Goal: Task Accomplishment & Management: Manage account settings

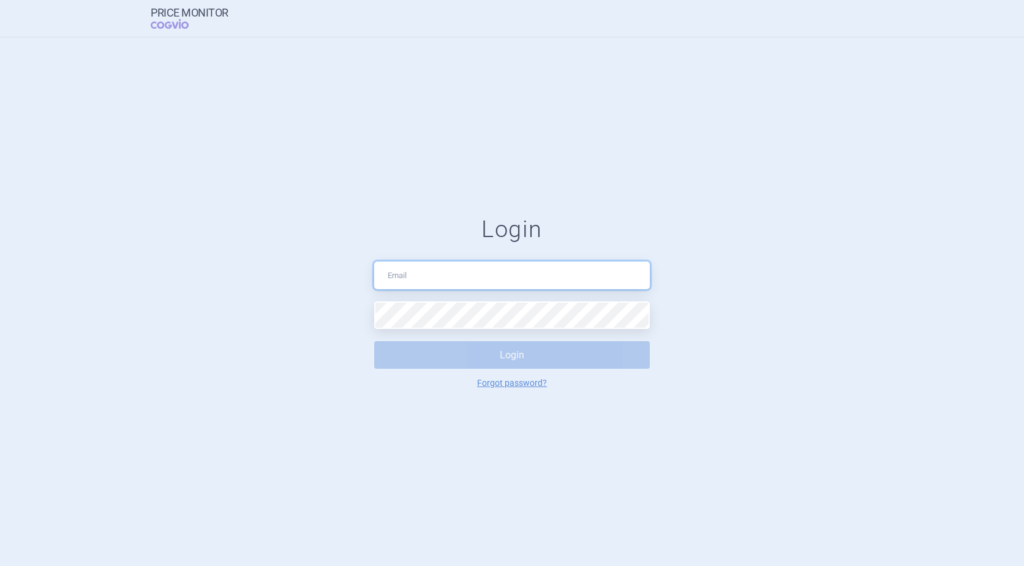
type input "[PERSON_NAME][EMAIL_ADDRESS][DOMAIN_NAME]"
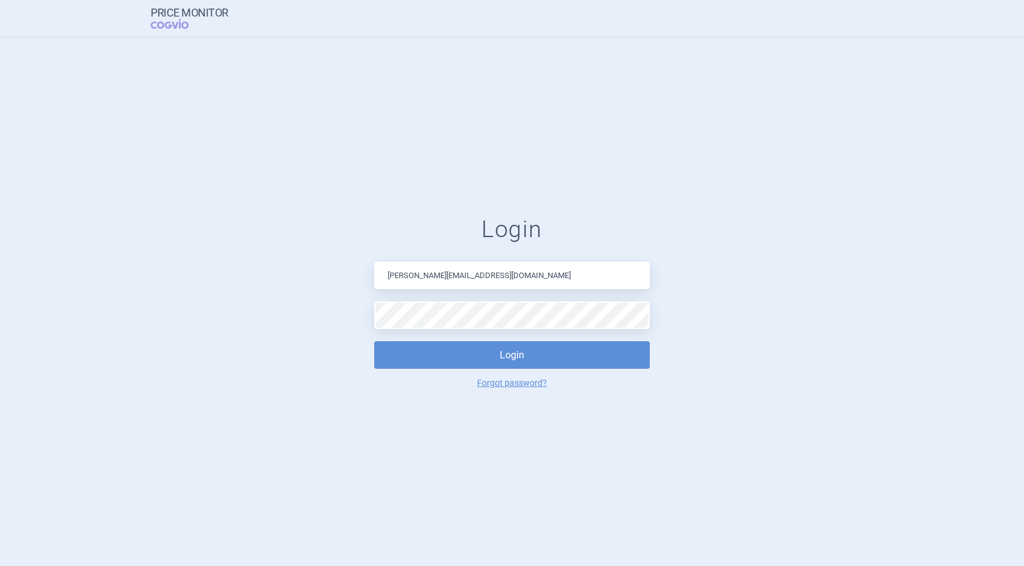
drag, startPoint x: 826, startPoint y: 374, endPoint x: 736, endPoint y: 357, distance: 91.6
click at [819, 367] on form "Login [PERSON_NAME][EMAIL_ADDRESS][DOMAIN_NAME] Login Forgot password?" at bounding box center [511, 302] width 975 height 173
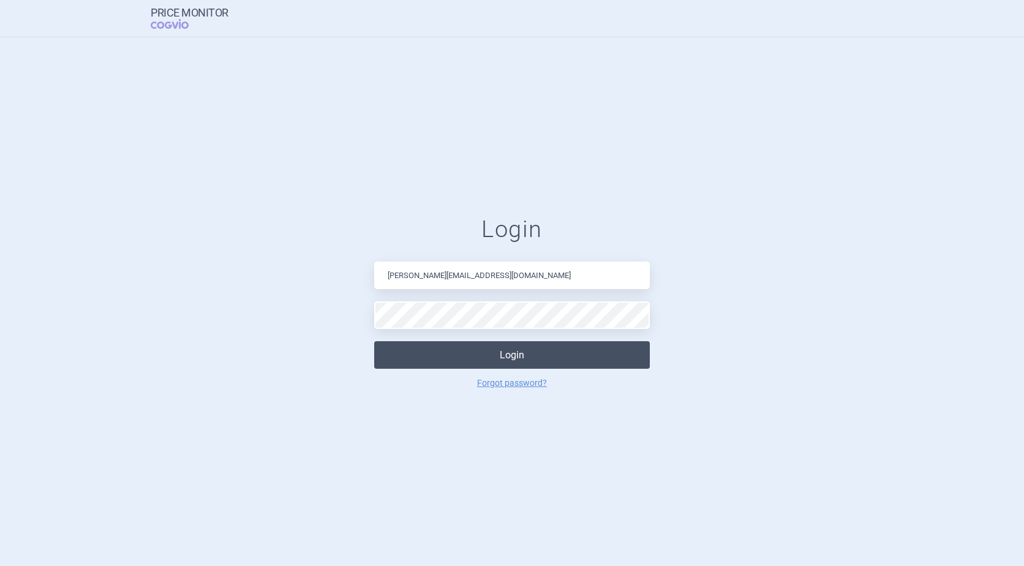
click at [597, 351] on button "Login" at bounding box center [512, 355] width 276 height 28
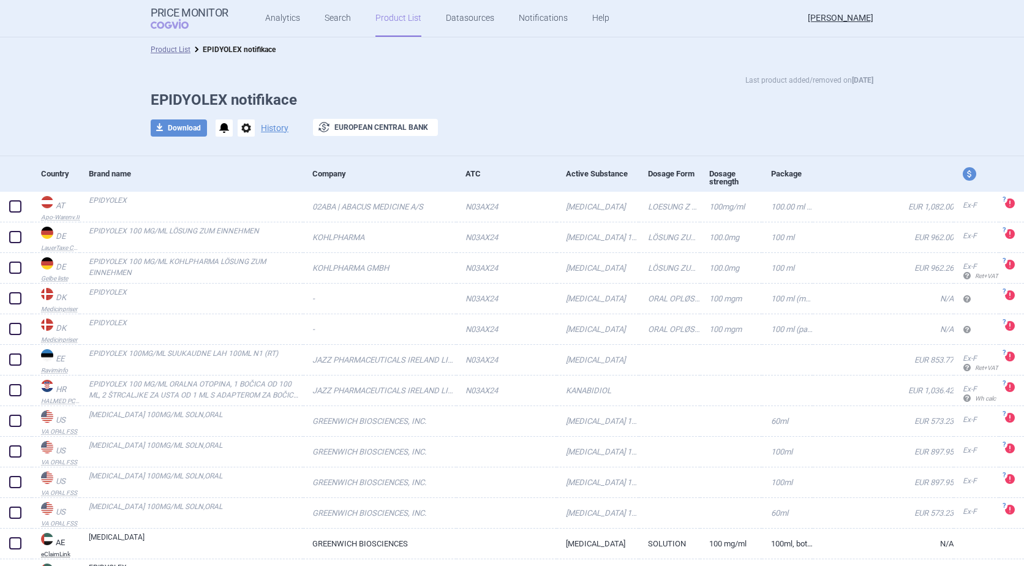
click at [168, 3] on div "Price Monitor COGVIO Analytics Search Product List Datasources Notifications He…" at bounding box center [383, 18] width 465 height 37
click at [177, 16] on strong "Price Monitor" at bounding box center [190, 13] width 78 height 12
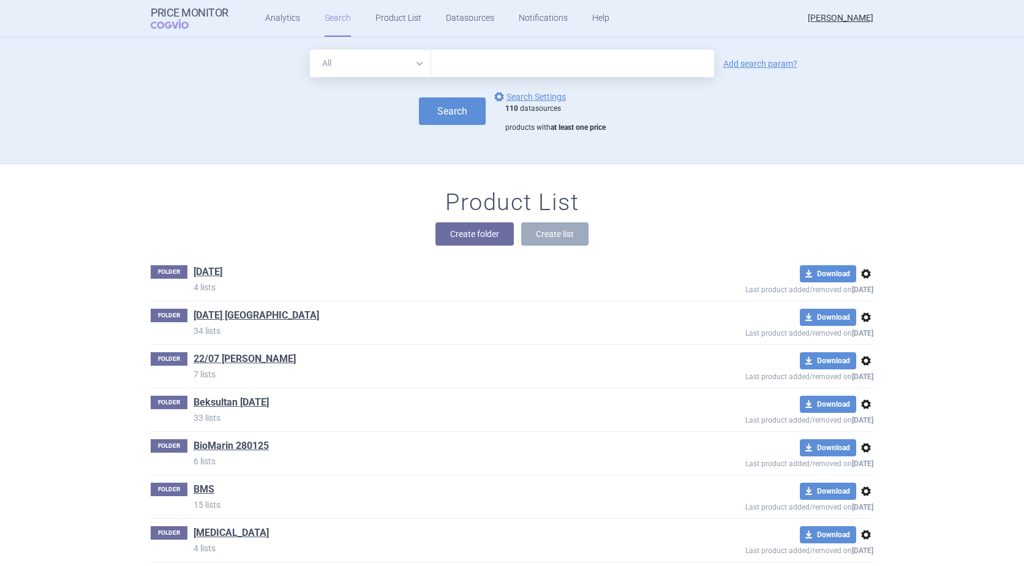
click at [459, 75] on input "text" at bounding box center [572, 64] width 283 height 28
paste input "медицинского онкологического бюджета"
type input "медицинского онкологического бюджета"
drag, startPoint x: 631, startPoint y: 72, endPoint x: 388, endPoint y: 50, distance: 244.0
click at [388, 50] on div "All Brand Name ATC Company Active Substance Country Newer than медицинского онк…" at bounding box center [512, 64] width 404 height 28
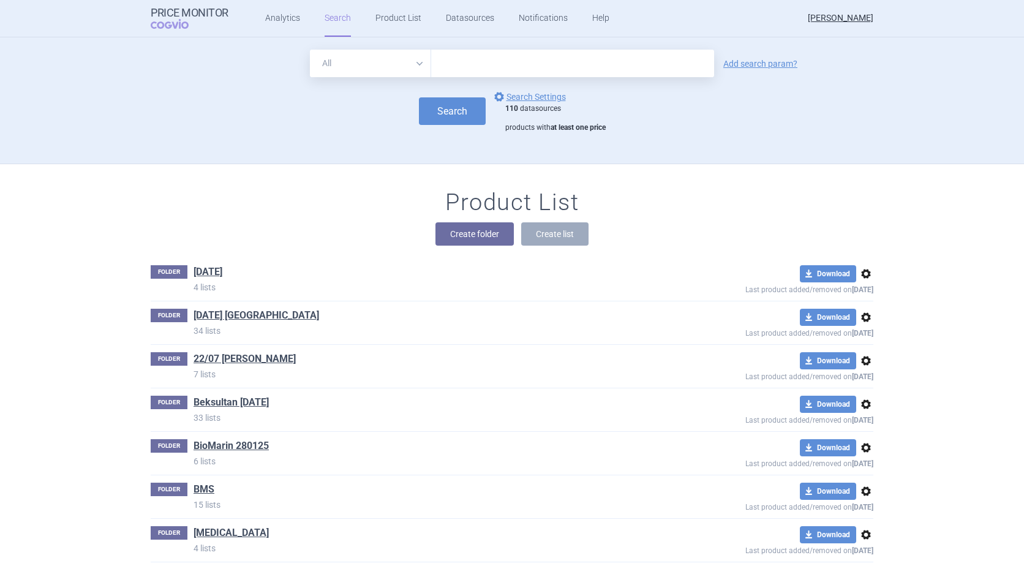
click at [468, 56] on input "text" at bounding box center [572, 64] width 283 height 28
type input "VYJUVEK"
click at [444, 111] on button "Search" at bounding box center [452, 111] width 67 height 28
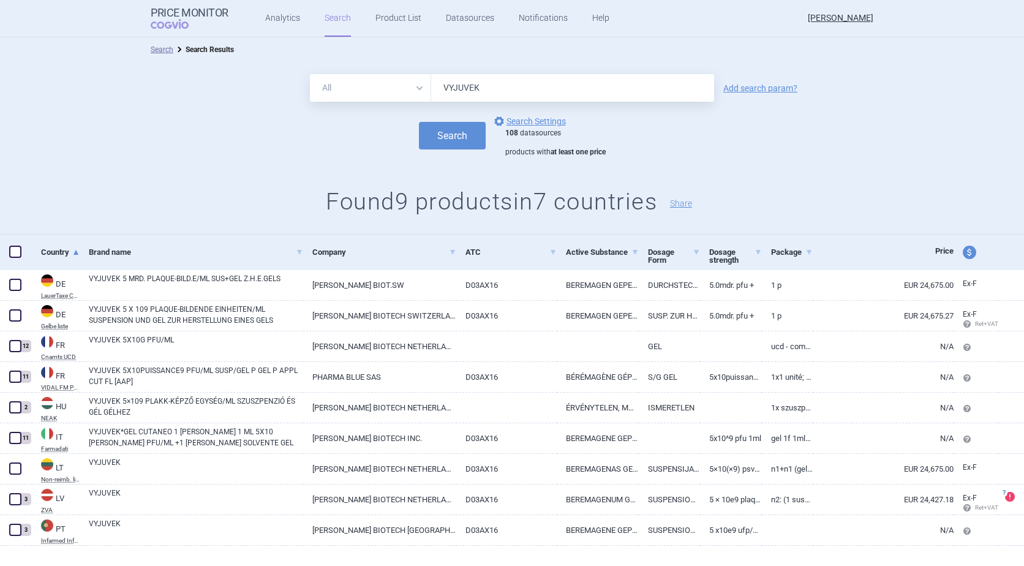
scroll to position [20, 0]
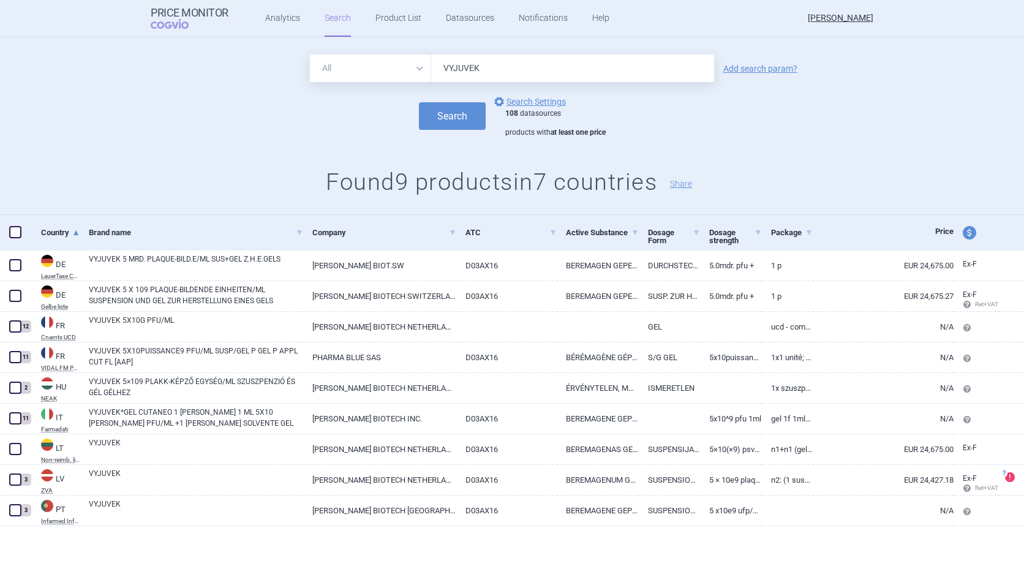
click at [12, 228] on span at bounding box center [15, 232] width 12 height 12
checkbox input "true"
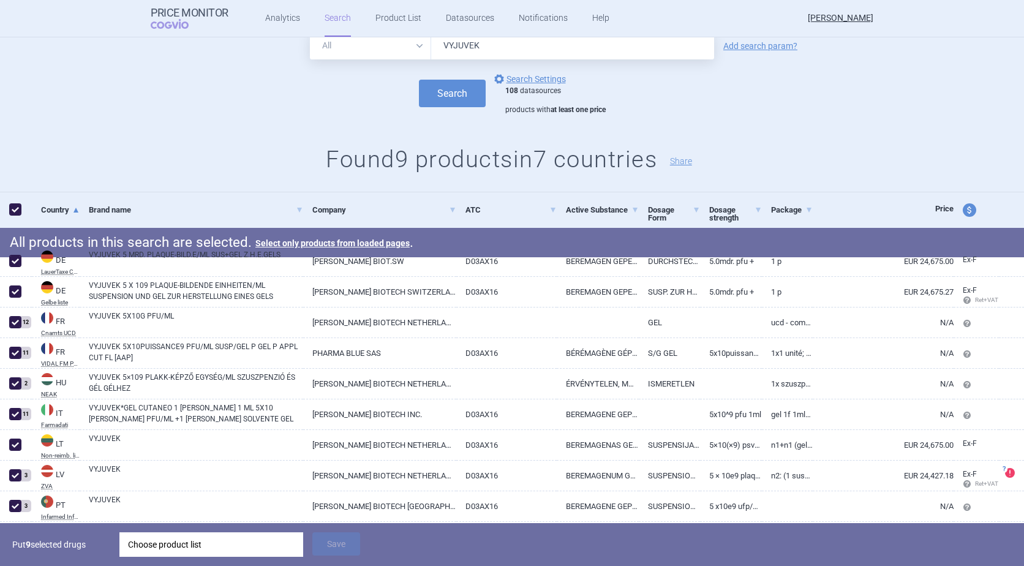
scroll to position [81, 0]
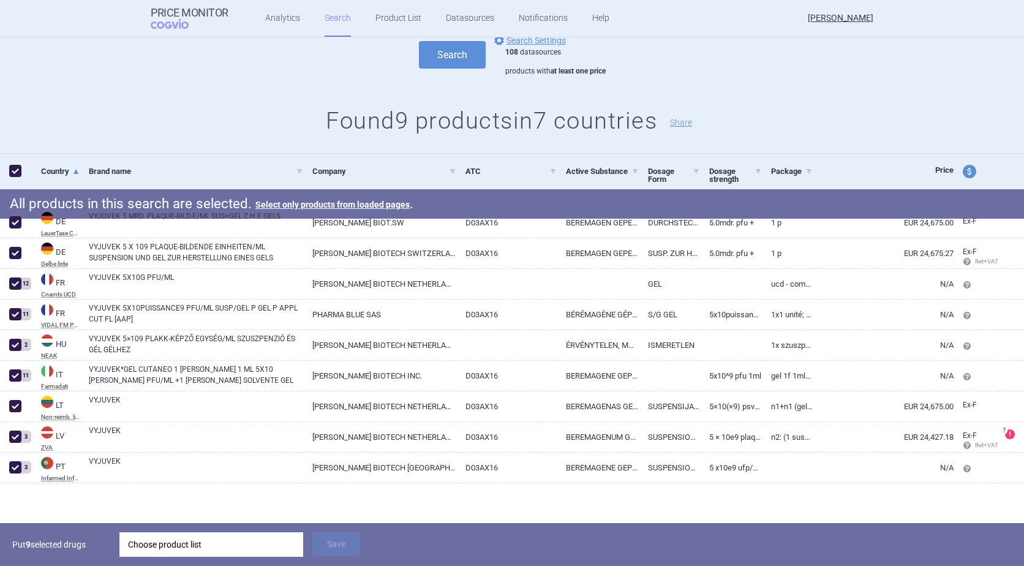
click at [179, 549] on div "Choose product list" at bounding box center [211, 544] width 167 height 24
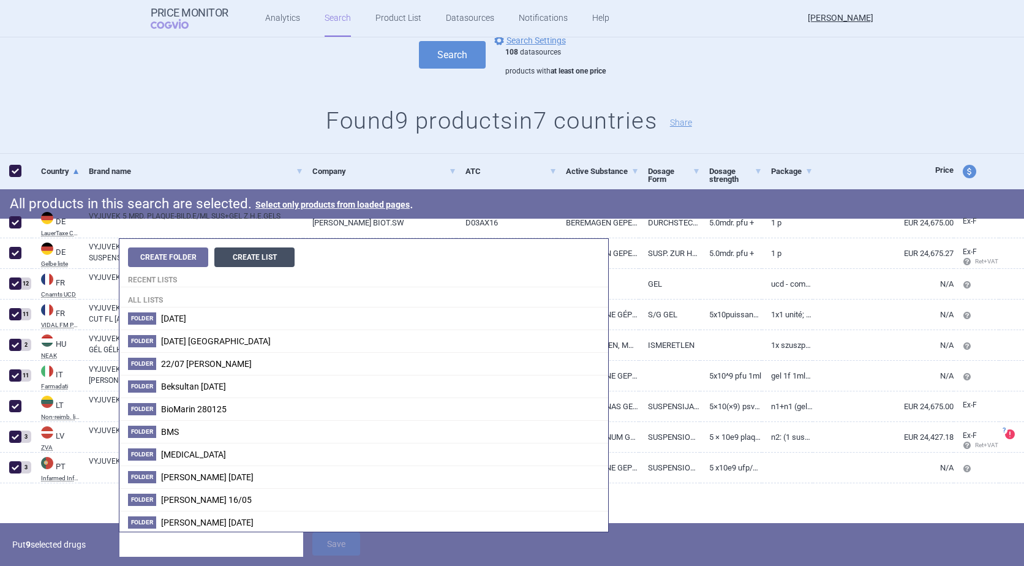
click at [269, 256] on button "Create List" at bounding box center [254, 257] width 80 height 20
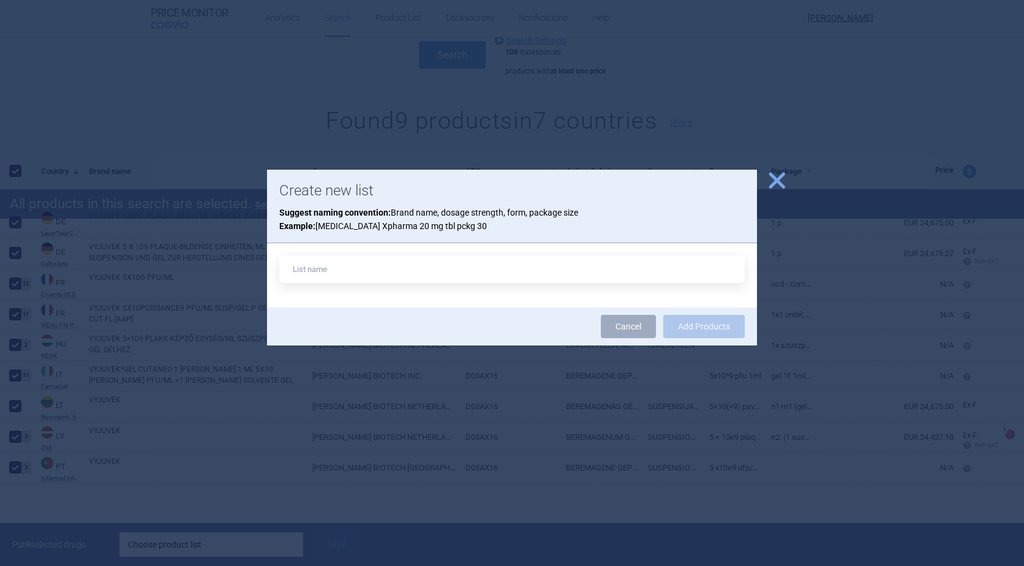
click at [339, 264] on input "text" at bounding box center [511, 269] width 465 height 28
type input "медицинского онкологического бюджета"
drag, startPoint x: 455, startPoint y: 267, endPoint x: 272, endPoint y: 269, distance: 183.1
click at [272, 269] on div "медицинского онкологического бюджета" at bounding box center [512, 275] width 490 height 64
drag, startPoint x: 360, startPoint y: 267, endPoint x: 329, endPoint y: 269, distance: 30.7
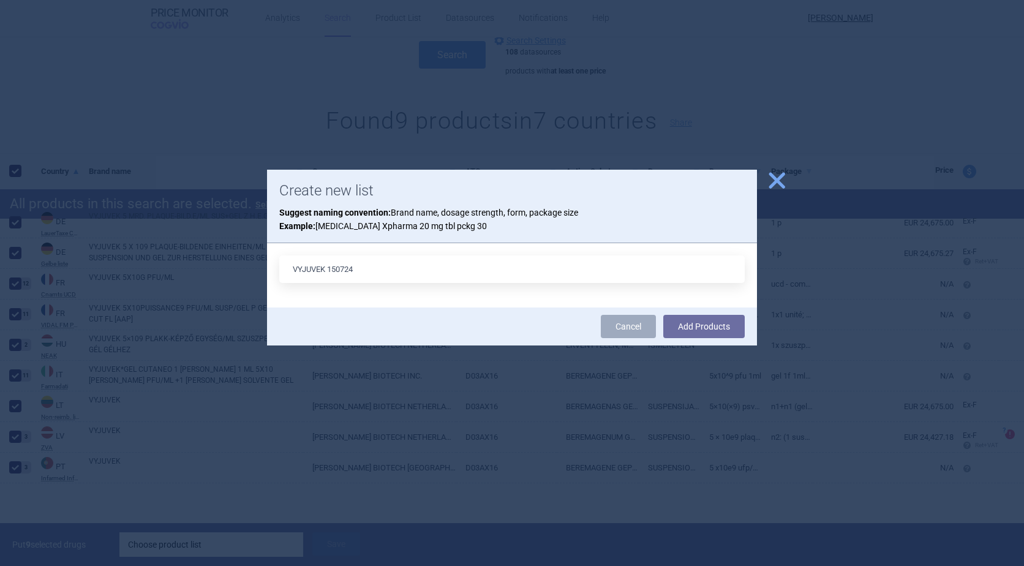
click at [329, 269] on input "VYJUVEK 150724" at bounding box center [511, 269] width 465 height 28
type input "VYJUVEK 09092025"
click at [703, 328] on button "Add Products" at bounding box center [703, 326] width 81 height 23
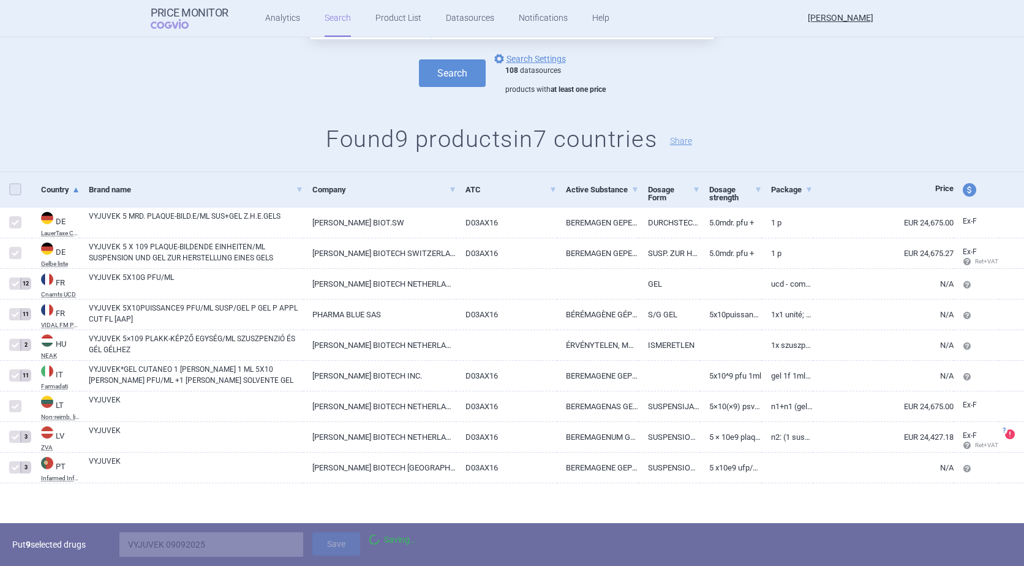
checkbox input "false"
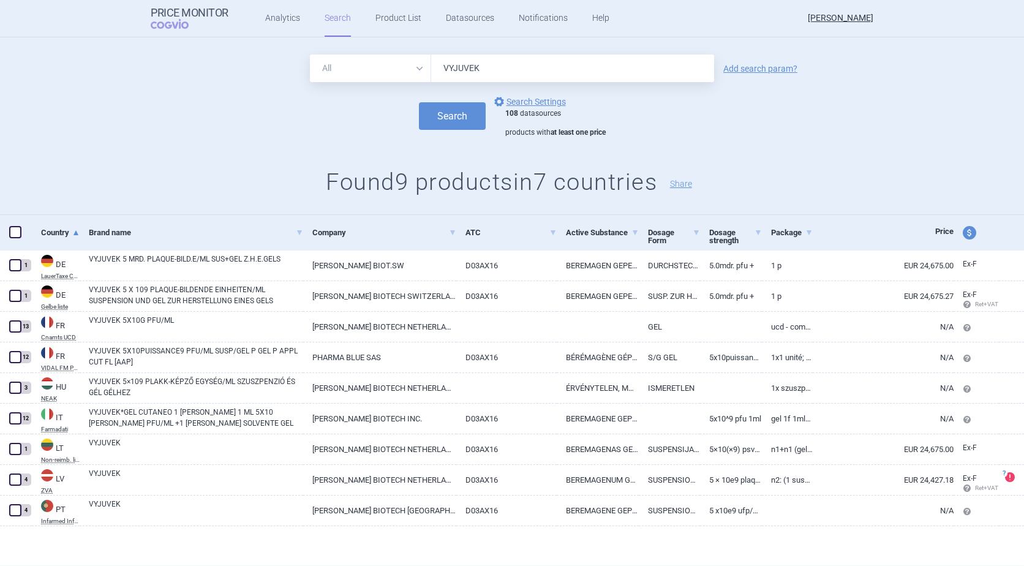
scroll to position [20, 0]
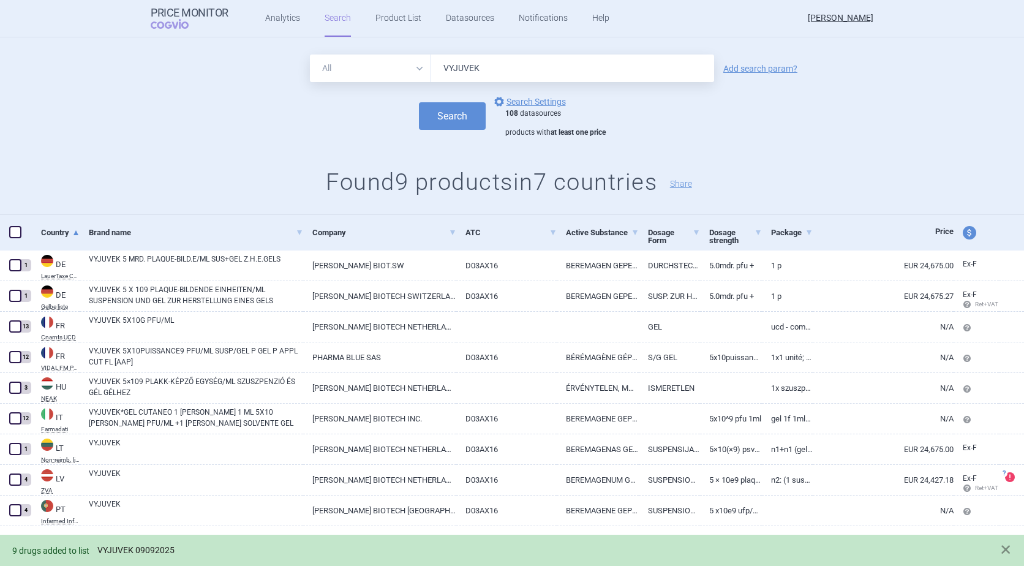
click at [144, 547] on link "VYJUVEK 09092025" at bounding box center [135, 550] width 77 height 10
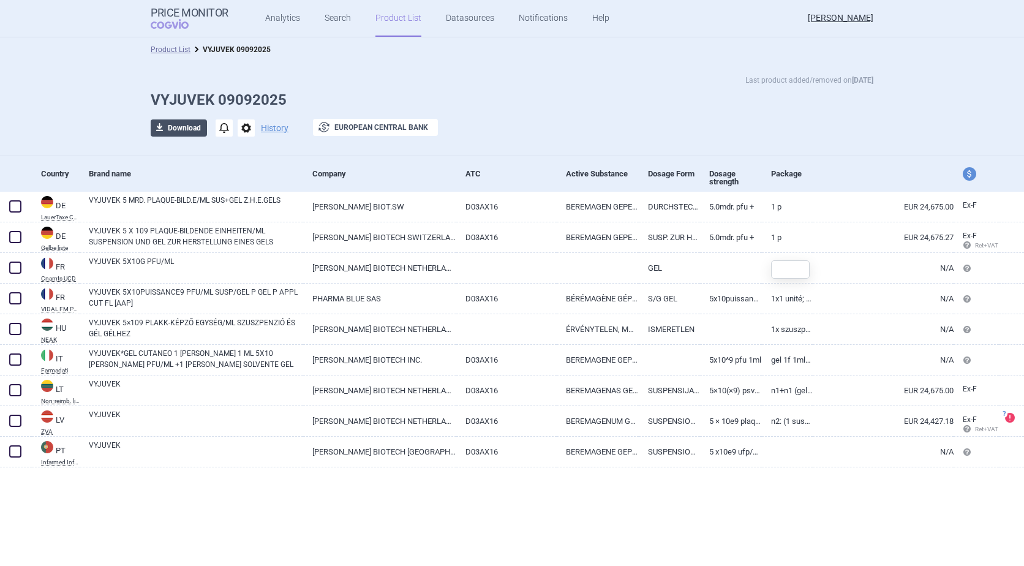
click at [179, 126] on button "download Download" at bounding box center [179, 127] width 56 height 17
select select "EUR"
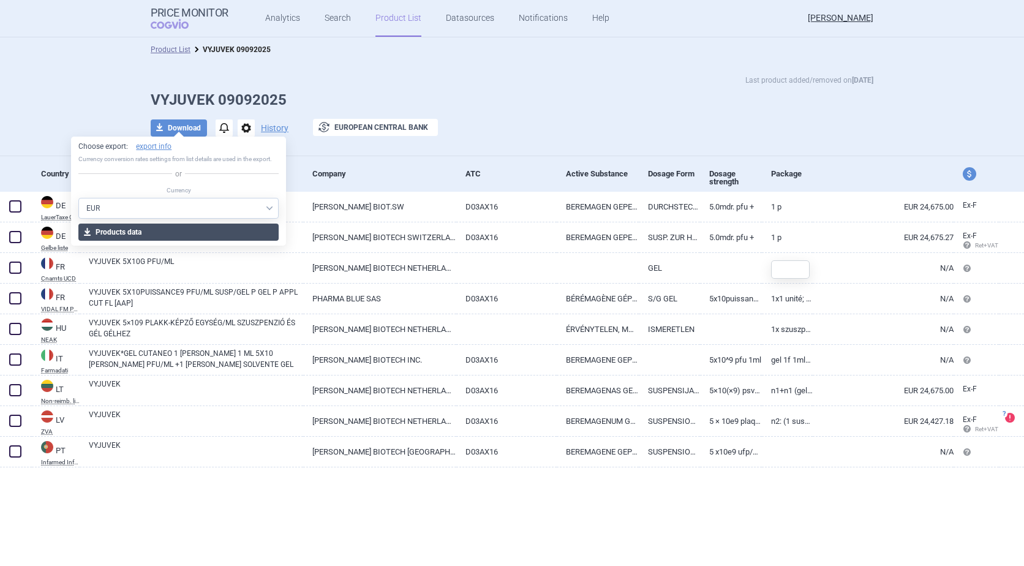
click at [146, 232] on button "download Products data" at bounding box center [178, 231] width 200 height 17
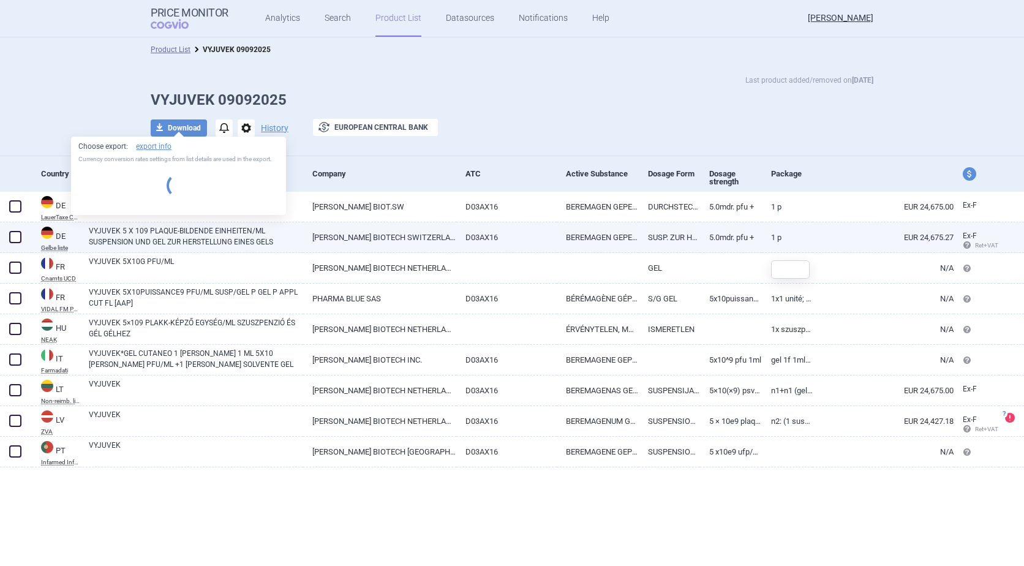
select select "EUR"
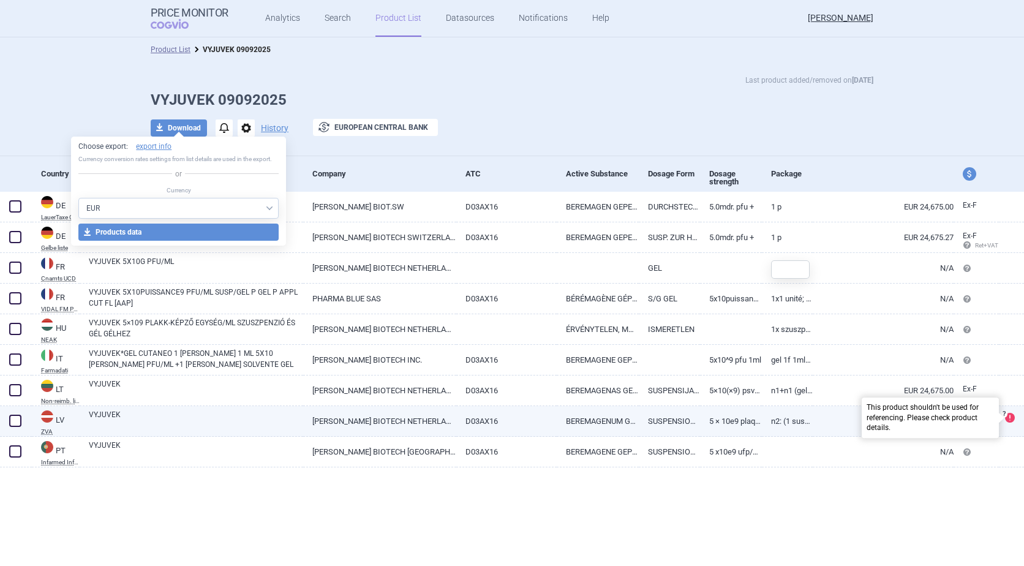
click at [1011, 417] on span at bounding box center [1010, 418] width 10 height 10
select select "EUR"
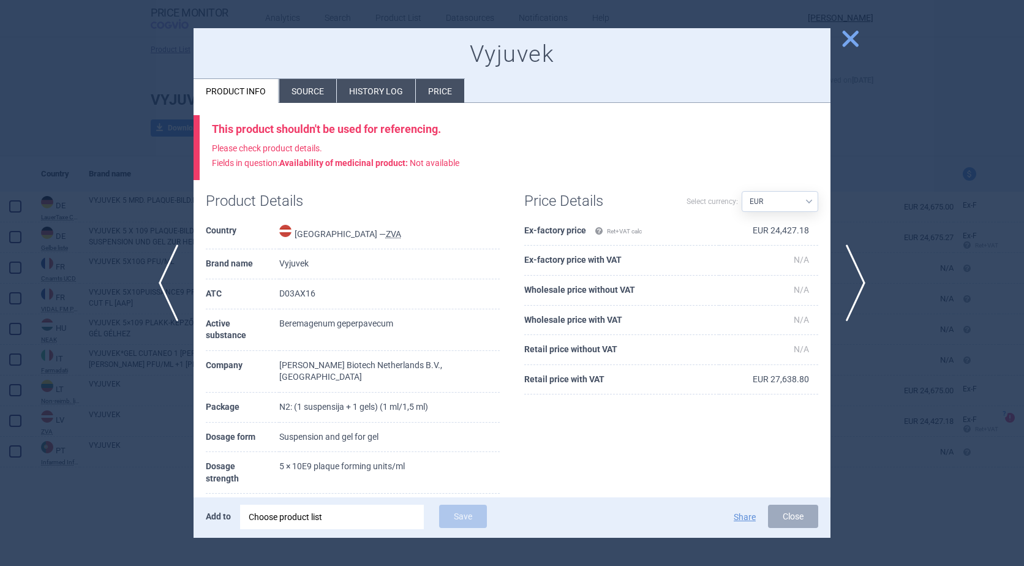
click at [850, 36] on span "close" at bounding box center [849, 38] width 21 height 21
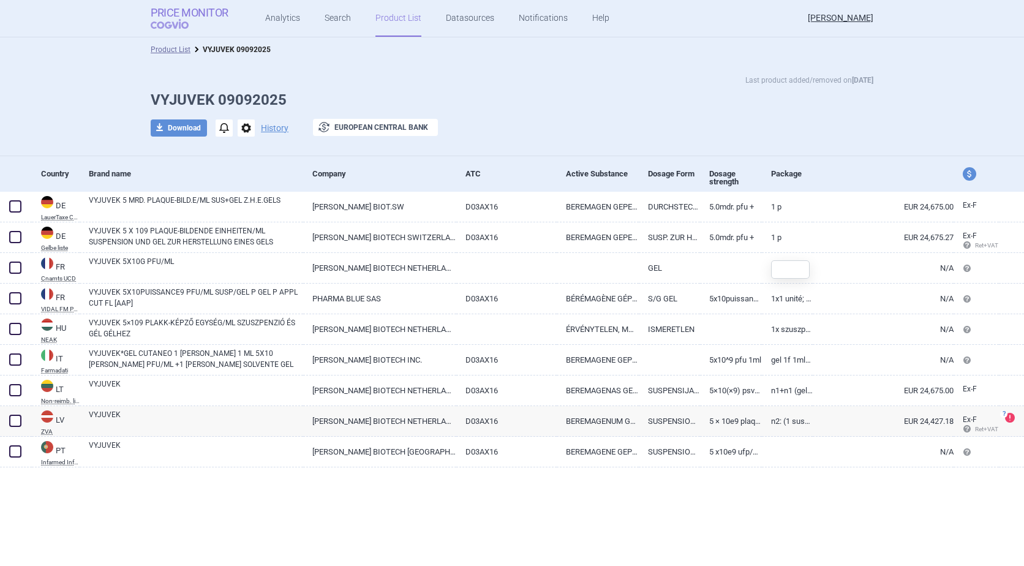
click at [172, 11] on strong "Price Monitor" at bounding box center [190, 13] width 78 height 12
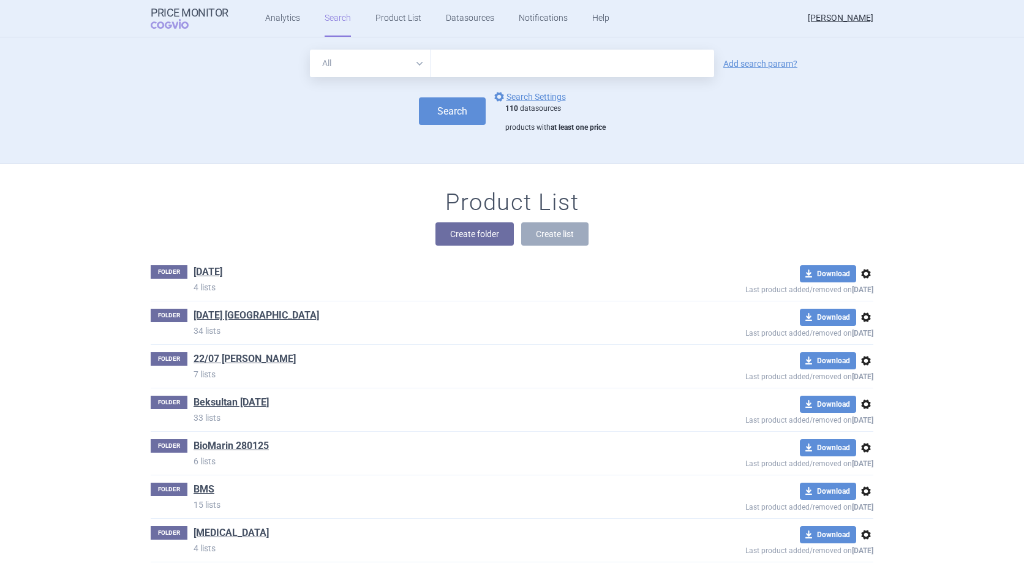
click at [489, 66] on input "text" at bounding box center [572, 64] width 283 height 28
type input "[MEDICAL_DATA]"
click at [447, 112] on button "Search" at bounding box center [452, 111] width 67 height 28
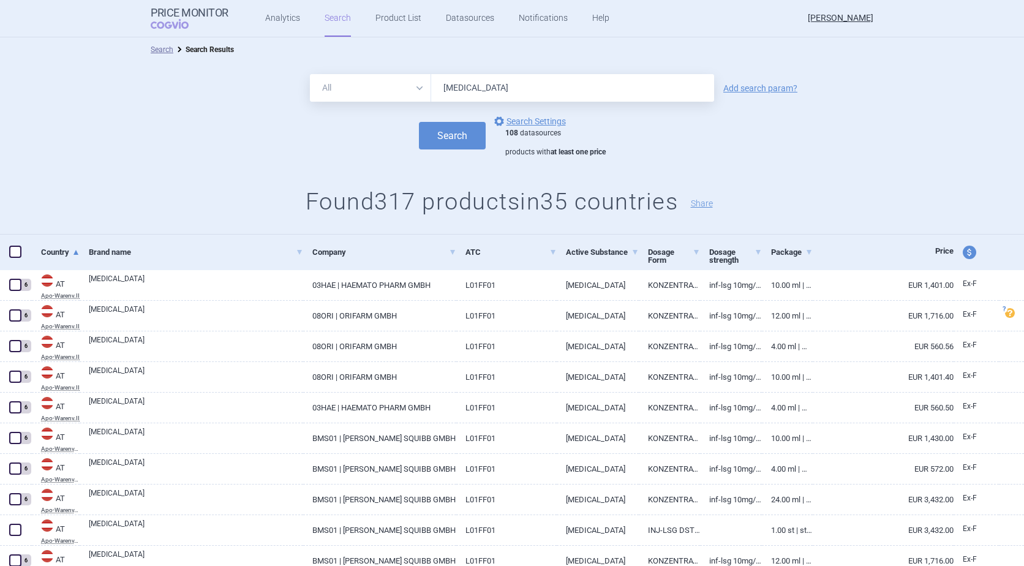
click at [14, 252] on span at bounding box center [15, 252] width 12 height 12
checkbox input "true"
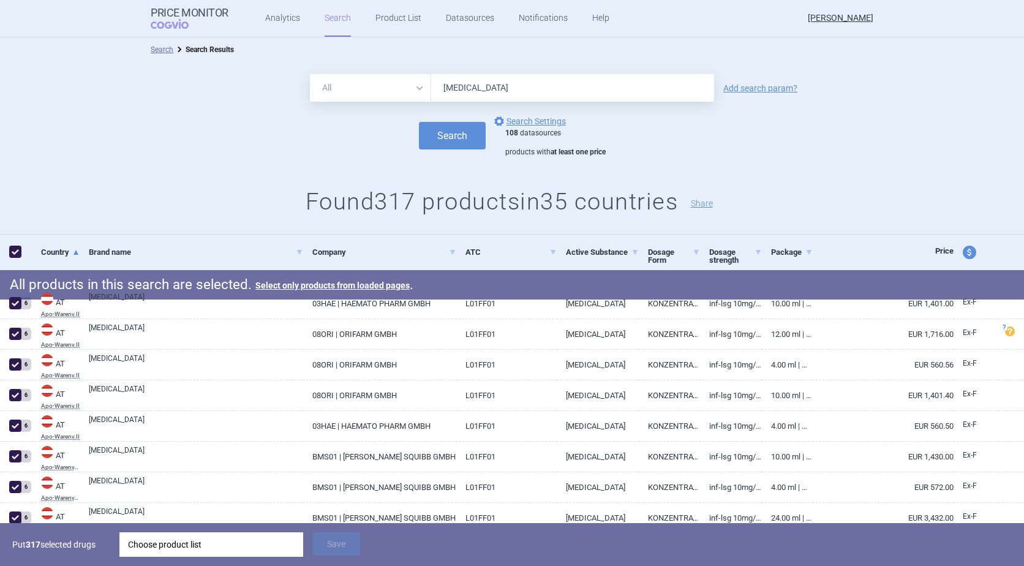
click at [169, 548] on div "Choose product list" at bounding box center [211, 544] width 167 height 24
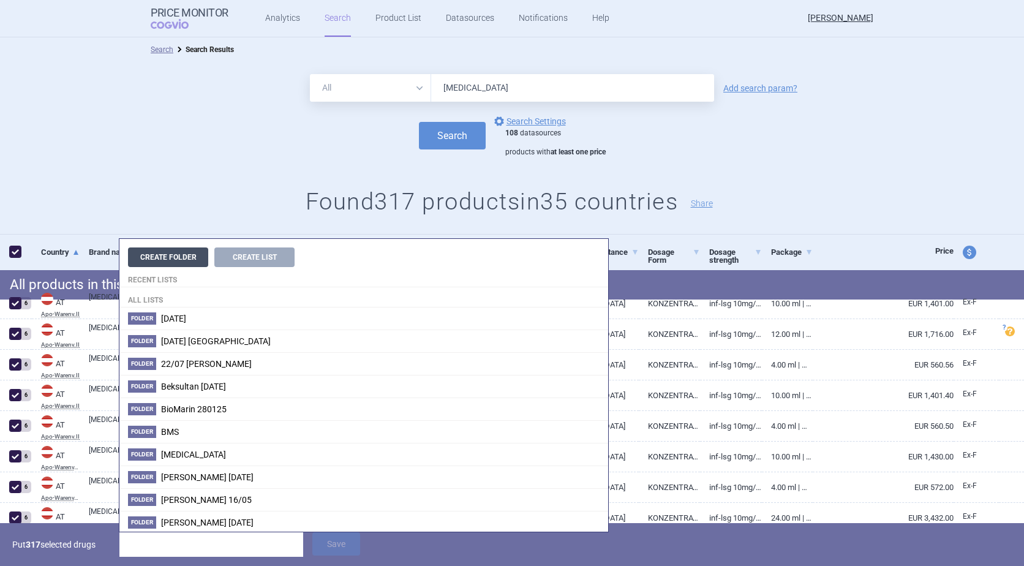
click at [171, 256] on button "Create Folder" at bounding box center [168, 257] width 80 height 20
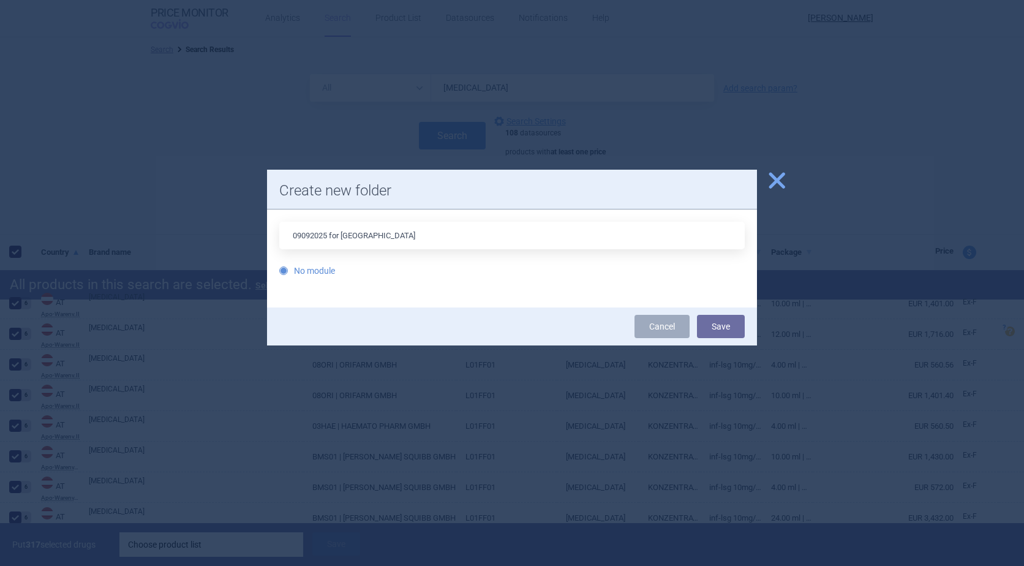
click at [298, 231] on input "09092025 for [GEOGRAPHIC_DATA]" at bounding box center [511, 236] width 465 height 28
click at [301, 231] on input "09092025 for [GEOGRAPHIC_DATA]" at bounding box center [511, 236] width 465 height 28
click at [313, 230] on input "09/092025 for Beksultan" at bounding box center [511, 236] width 465 height 28
type input "[DATE] for [GEOGRAPHIC_DATA]"
click at [723, 321] on button "Save" at bounding box center [721, 326] width 48 height 23
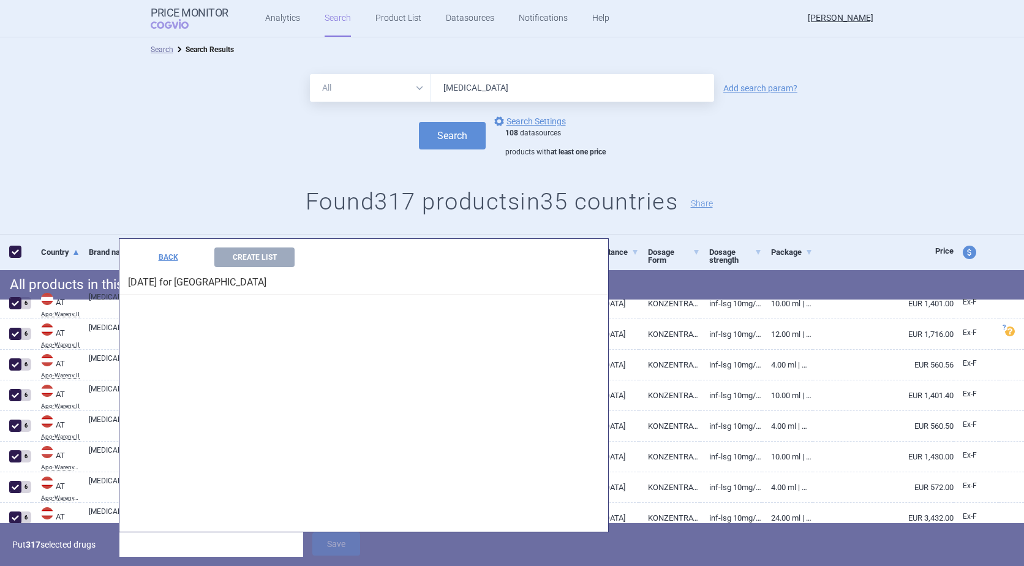
click at [169, 285] on h4 "[DATE] for [GEOGRAPHIC_DATA]" at bounding box center [363, 281] width 489 height 28
drag, startPoint x: 169, startPoint y: 285, endPoint x: 201, endPoint y: 304, distance: 37.4
click at [201, 304] on div "BACK Create List [DATE] for [GEOGRAPHIC_DATA]" at bounding box center [363, 385] width 489 height 293
click at [271, 477] on div "BACK Create List [DATE] for [GEOGRAPHIC_DATA]" at bounding box center [363, 385] width 489 height 293
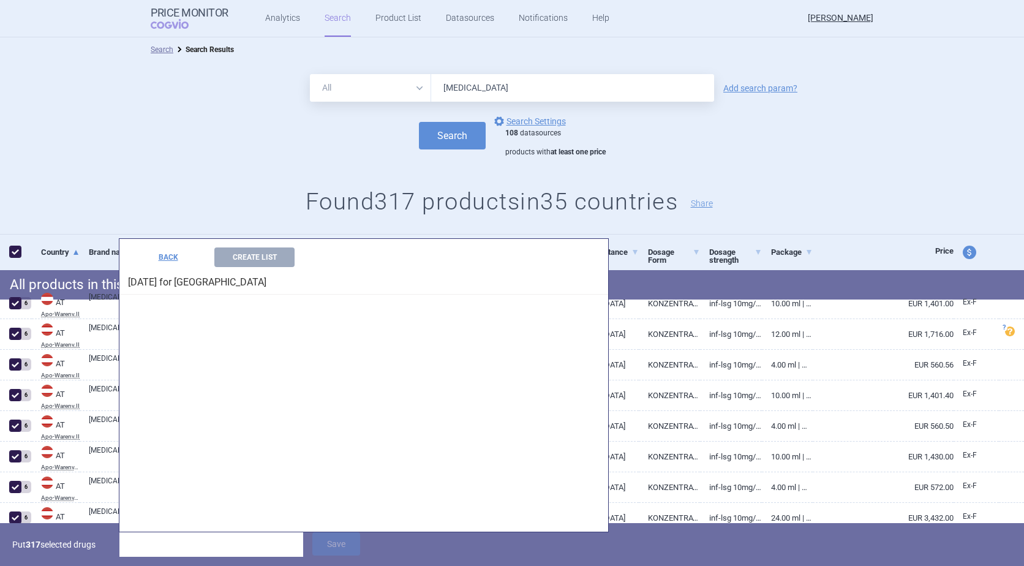
click at [238, 548] on input "search" at bounding box center [211, 544] width 184 height 24
click at [266, 258] on button "Create List" at bounding box center [254, 257] width 80 height 20
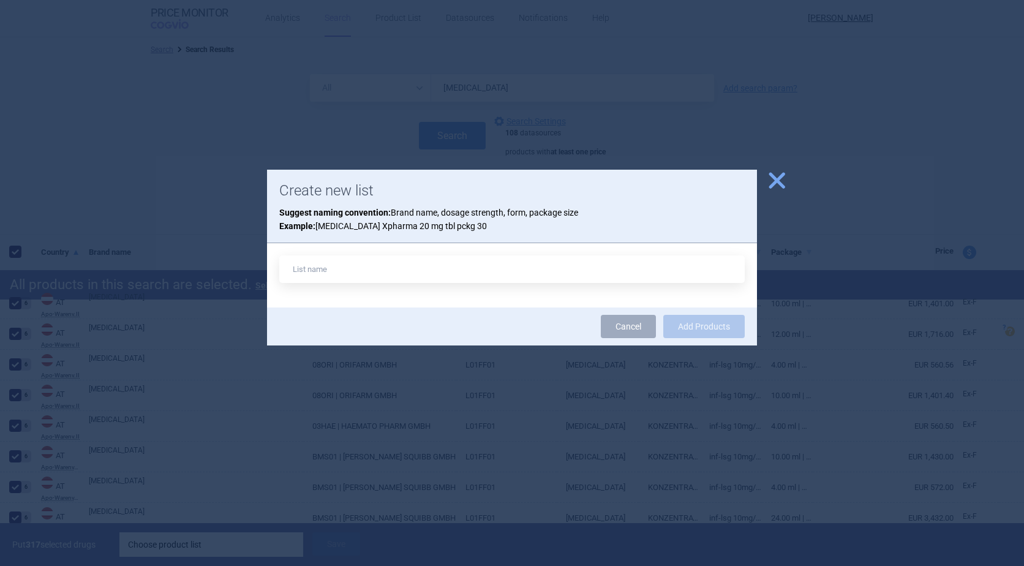
click at [307, 269] on input "text" at bounding box center [511, 269] width 465 height 28
type input "[MEDICAL_DATA] 09092025"
click at [697, 324] on button "Add Products" at bounding box center [703, 326] width 81 height 23
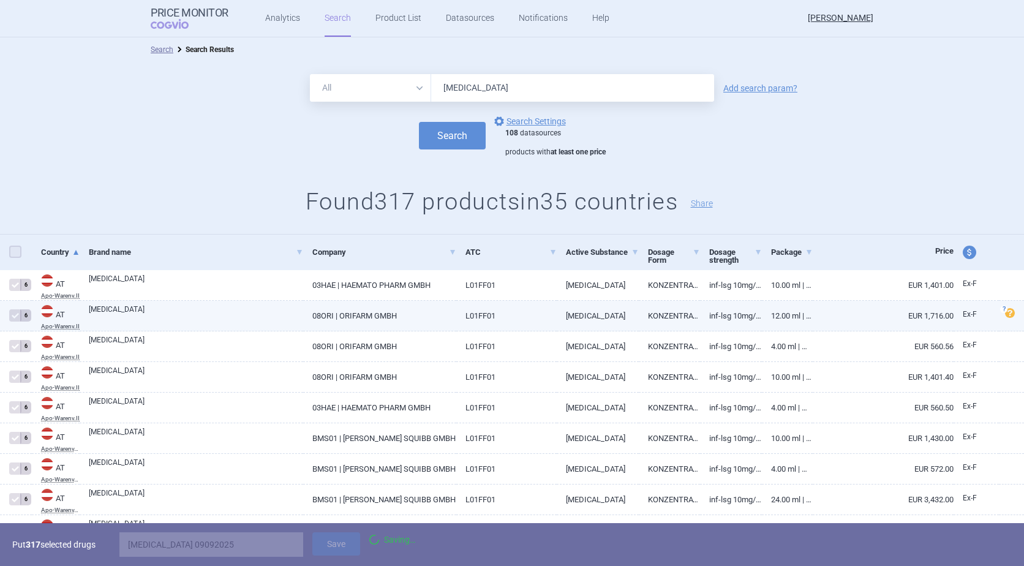
checkbox input "false"
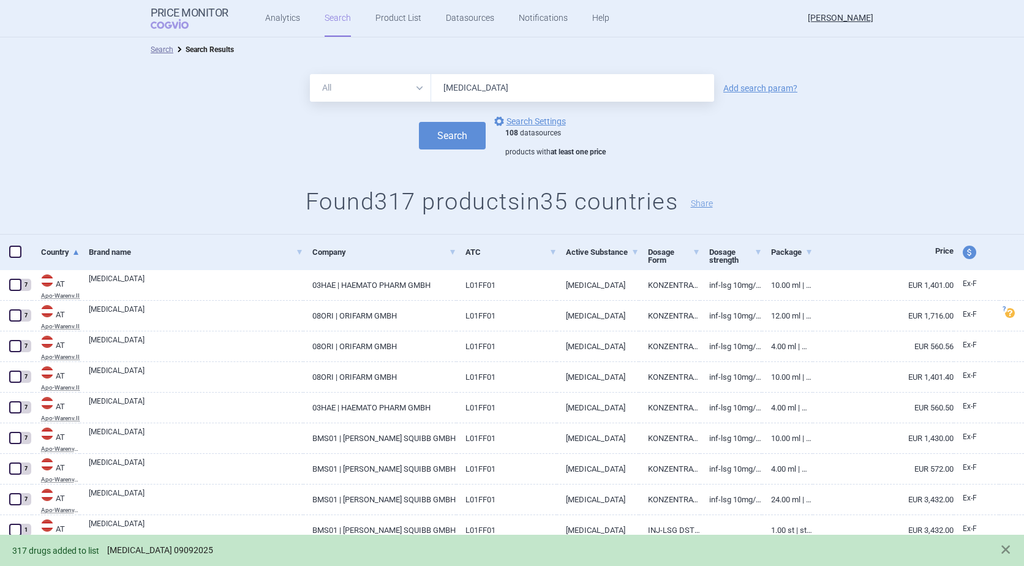
click at [149, 547] on link "[MEDICAL_DATA] 09092025" at bounding box center [160, 550] width 106 height 10
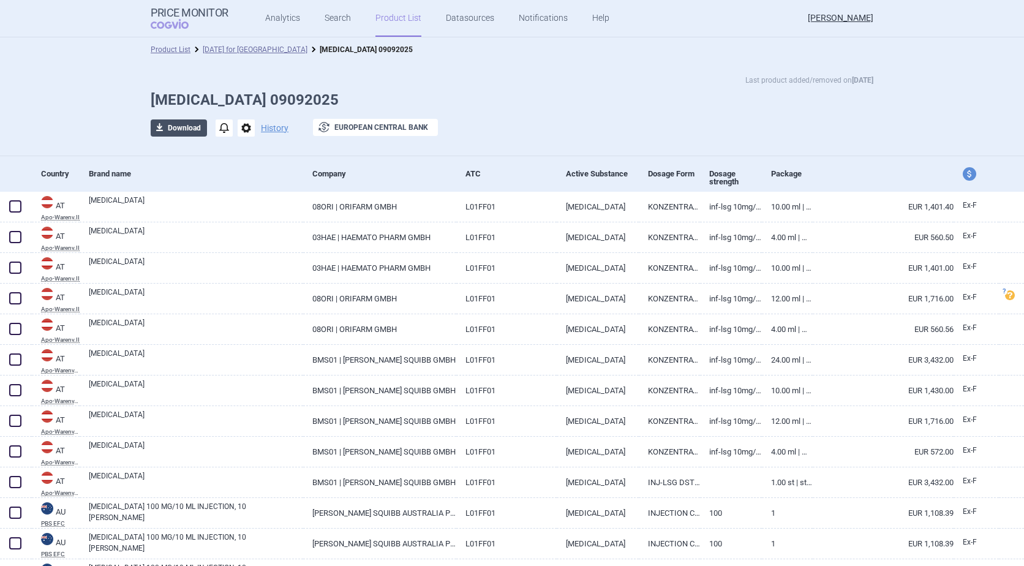
click at [174, 122] on button "download Download" at bounding box center [179, 127] width 56 height 17
select select "EUR"
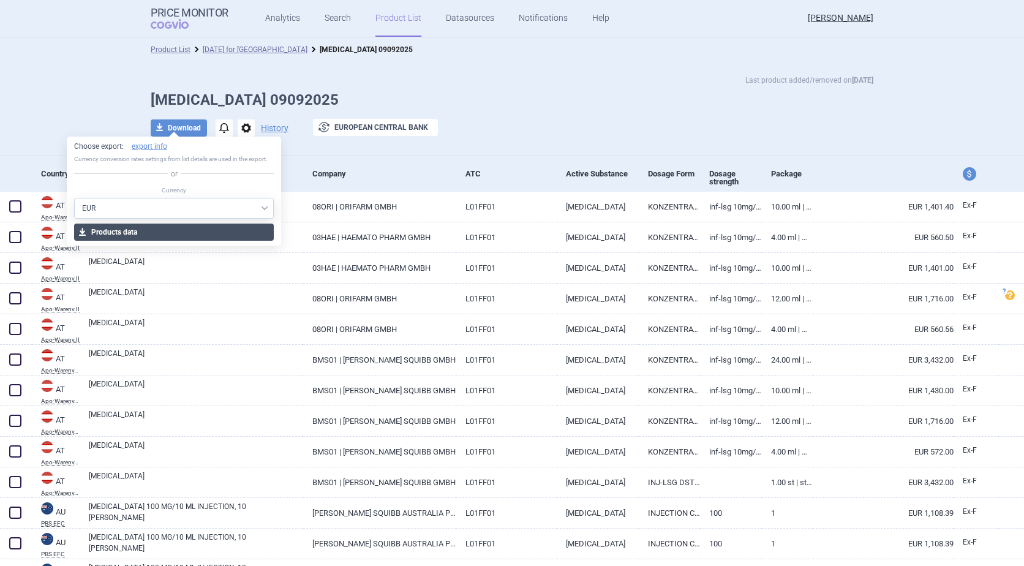
click at [113, 230] on button "download Products data" at bounding box center [174, 231] width 200 height 17
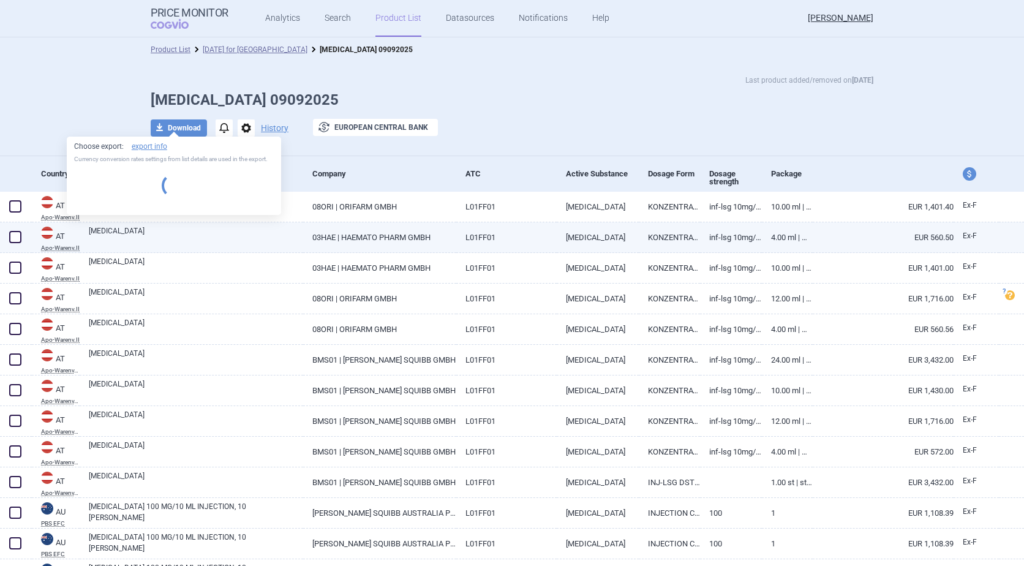
select select "EUR"
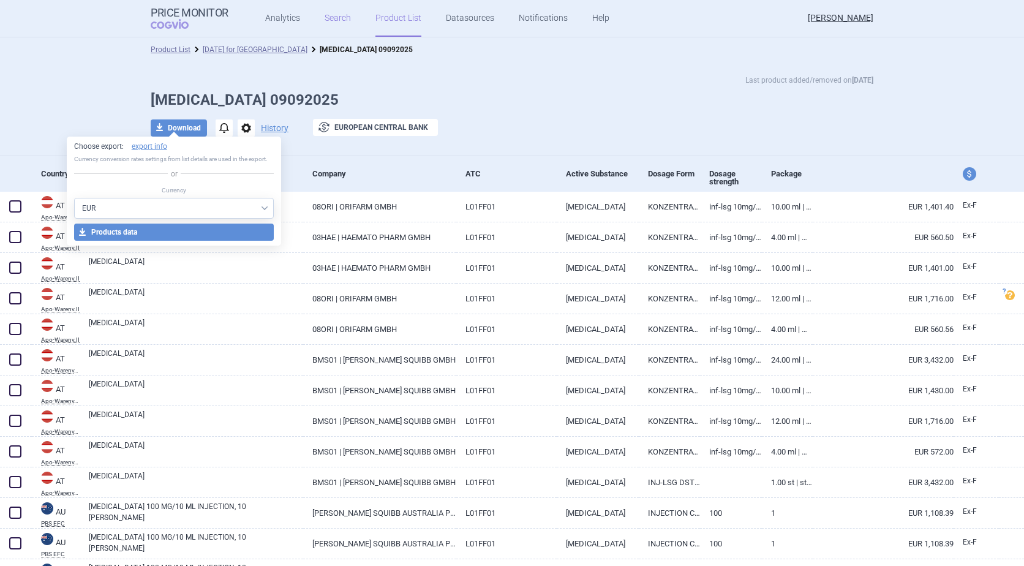
click at [334, 21] on link "Search" at bounding box center [337, 18] width 26 height 37
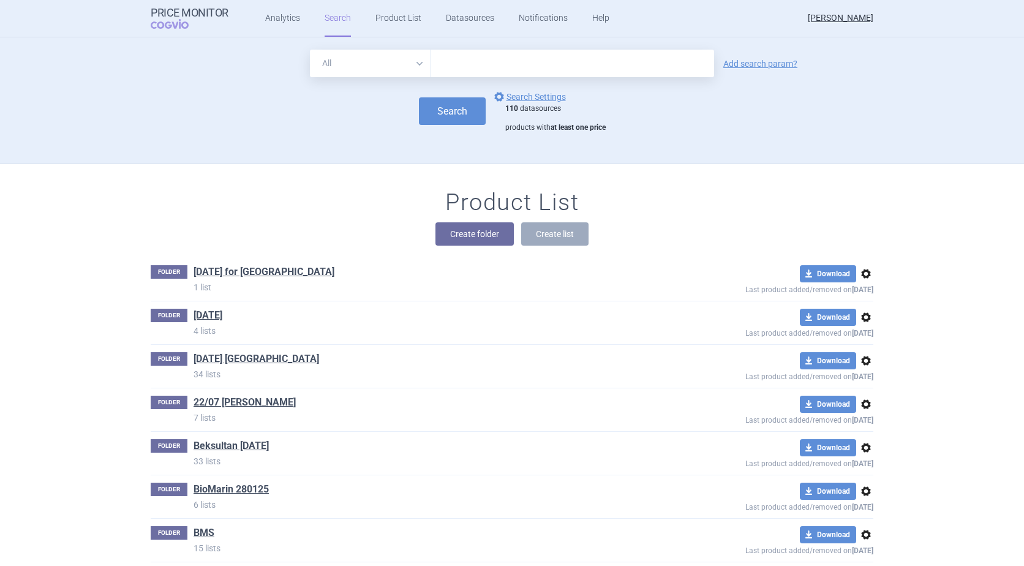
click at [469, 62] on input "text" at bounding box center [572, 64] width 283 height 28
type input "[MEDICAL_DATA]"
click at [433, 109] on button "Search" at bounding box center [452, 111] width 67 height 28
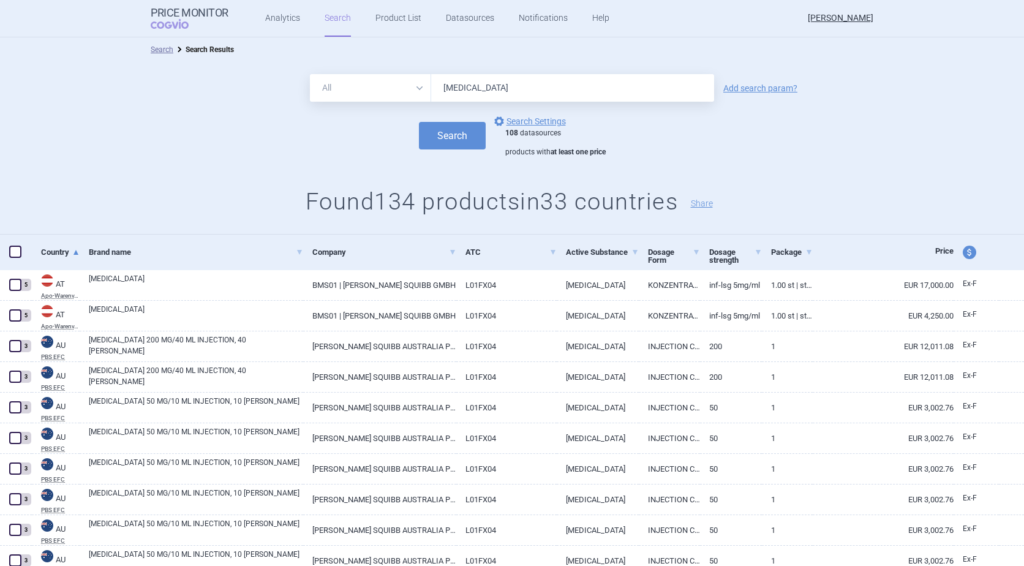
click at [16, 248] on span at bounding box center [15, 252] width 12 height 12
checkbox input "true"
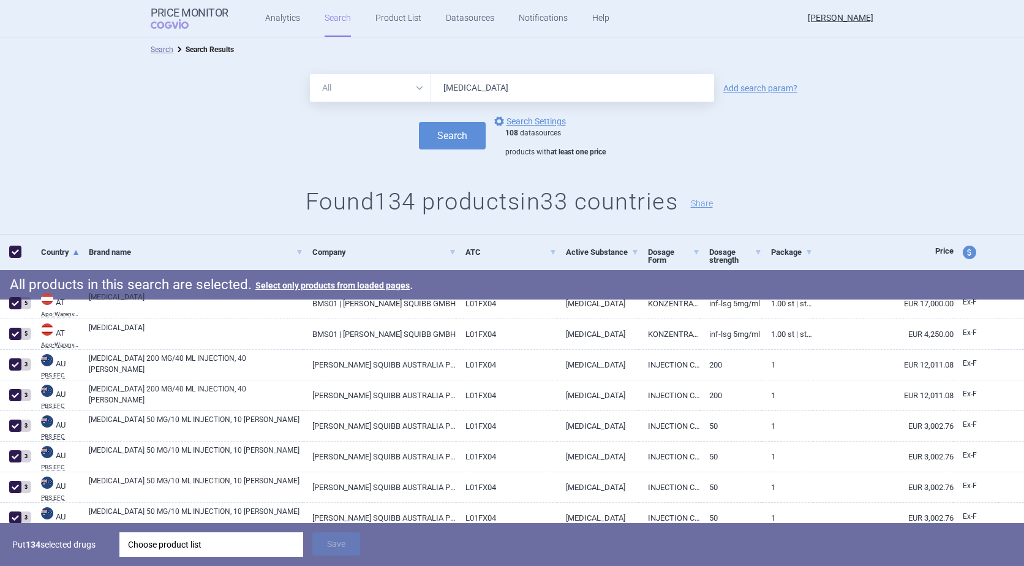
click at [185, 549] on div "Choose product list" at bounding box center [211, 544] width 167 height 24
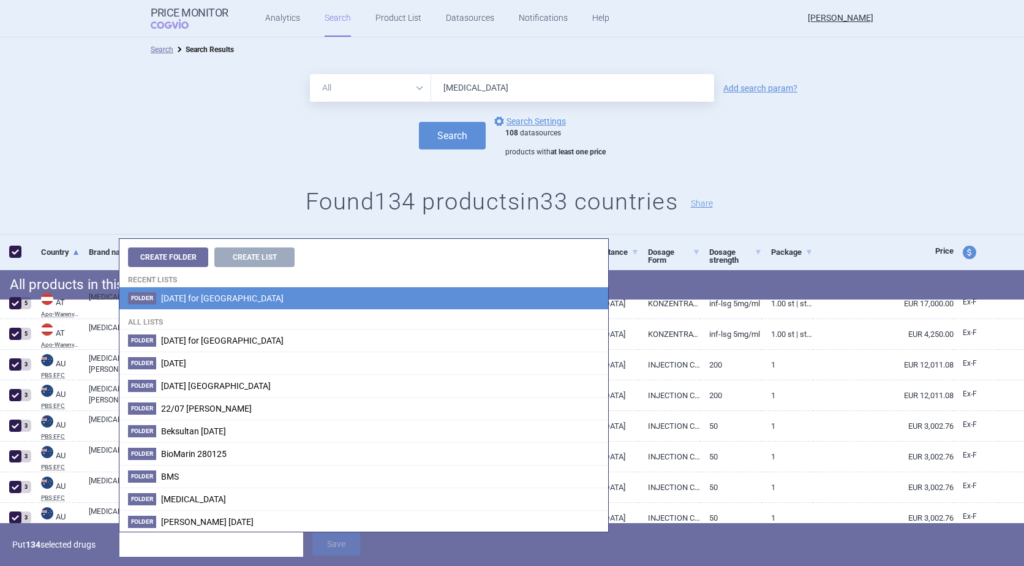
click at [220, 294] on span "[DATE] for [GEOGRAPHIC_DATA]" at bounding box center [222, 298] width 122 height 10
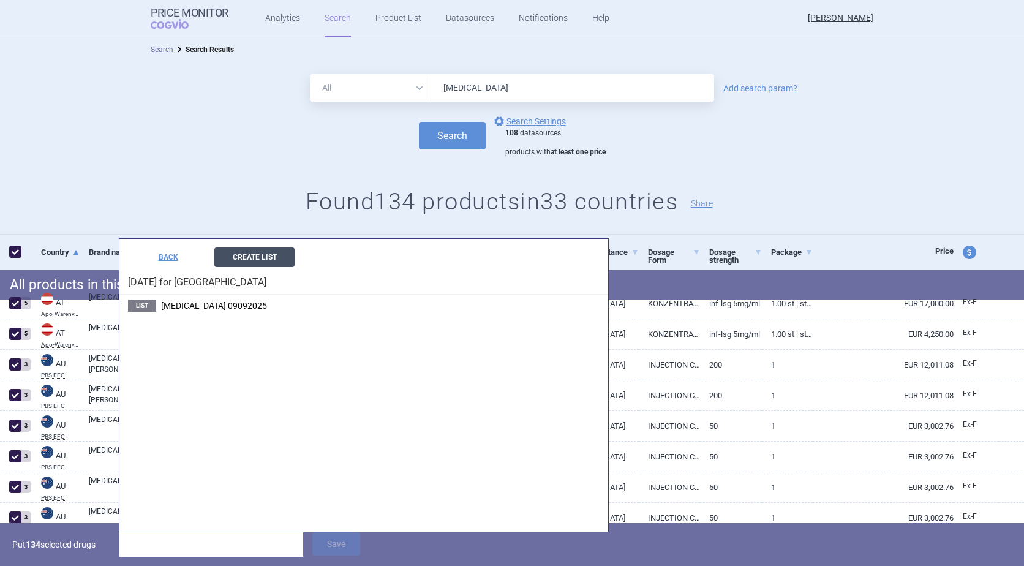
click at [241, 256] on button "Create List" at bounding box center [254, 257] width 80 height 20
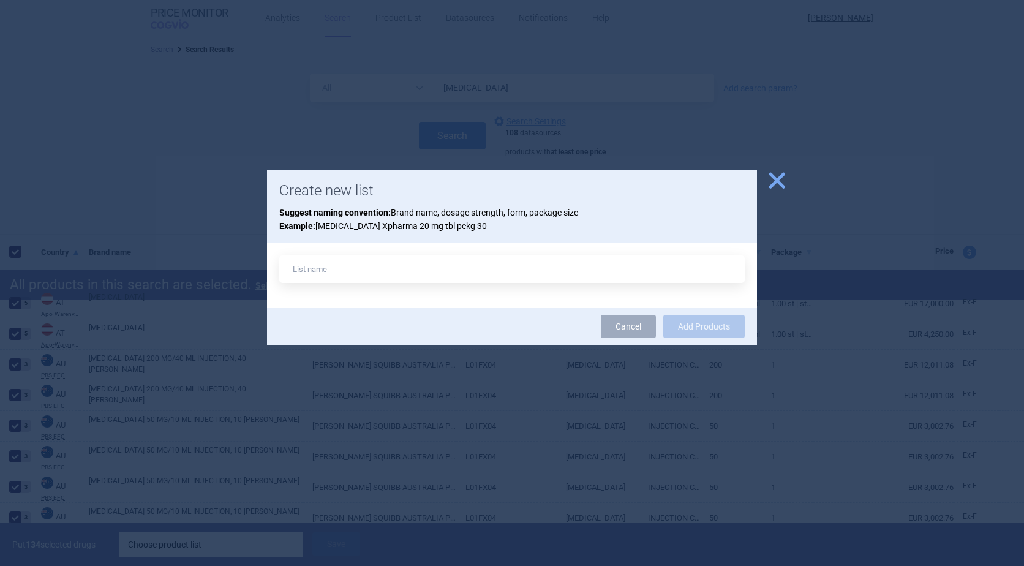
click at [321, 268] on input "text" at bounding box center [511, 269] width 465 height 28
type input "[MEDICAL_DATA] 09092025"
click at [708, 329] on button "Add Products" at bounding box center [703, 326] width 81 height 23
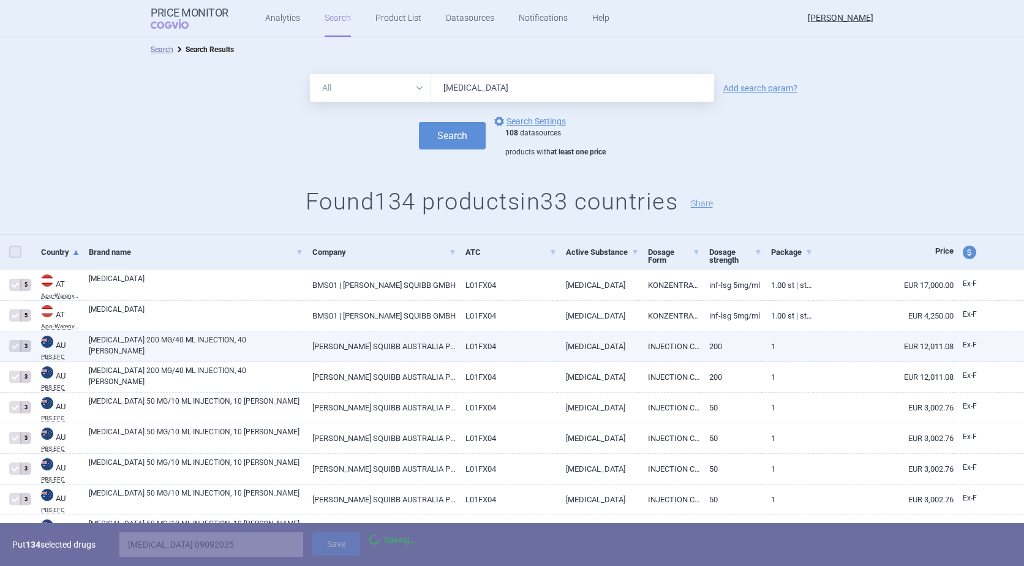
checkbox input "false"
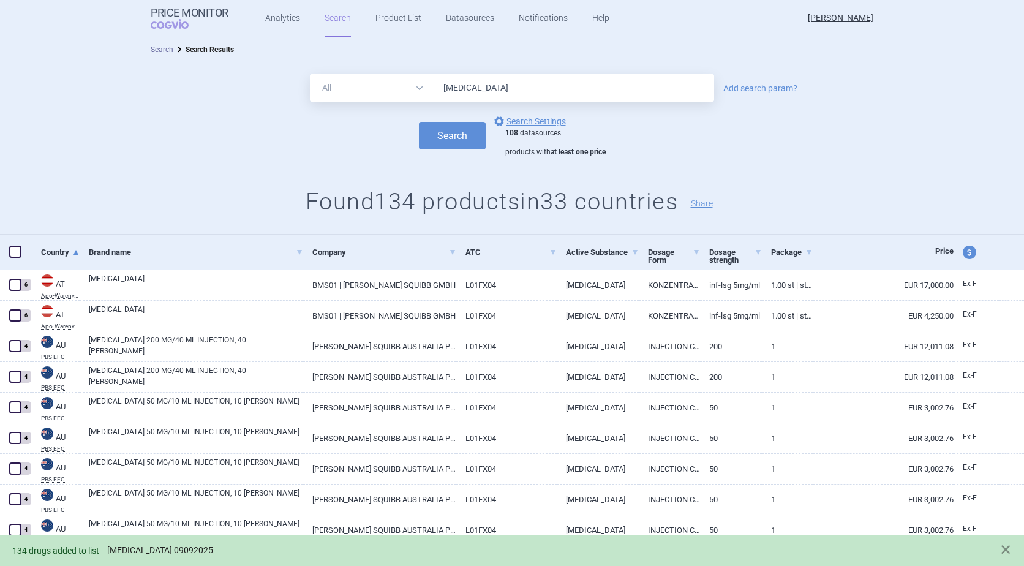
click at [146, 546] on link "[MEDICAL_DATA] 09092025" at bounding box center [160, 550] width 106 height 10
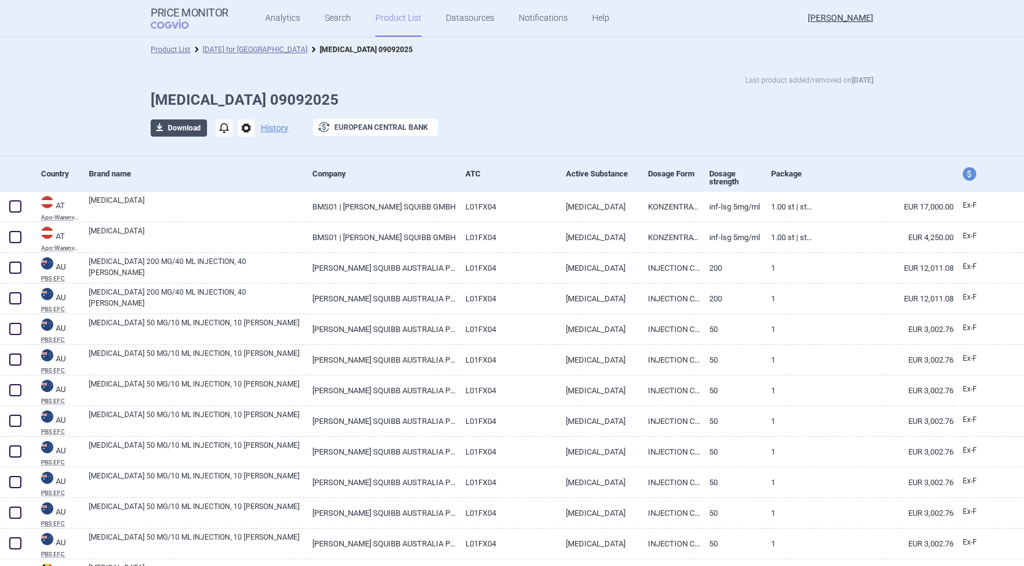
click at [181, 128] on button "download Download" at bounding box center [179, 127] width 56 height 17
select select "EUR"
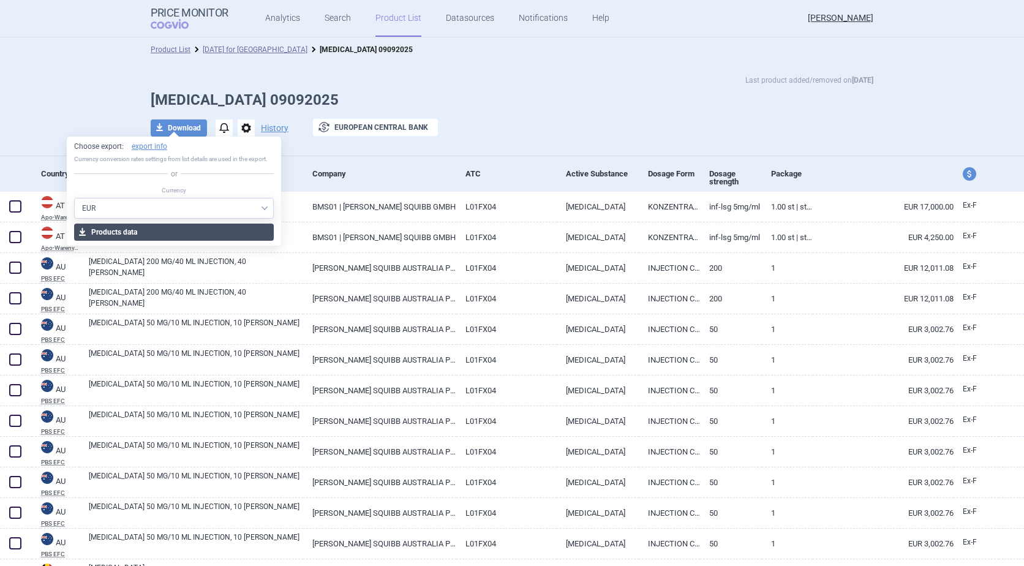
click at [149, 233] on button "download Products data" at bounding box center [174, 231] width 200 height 17
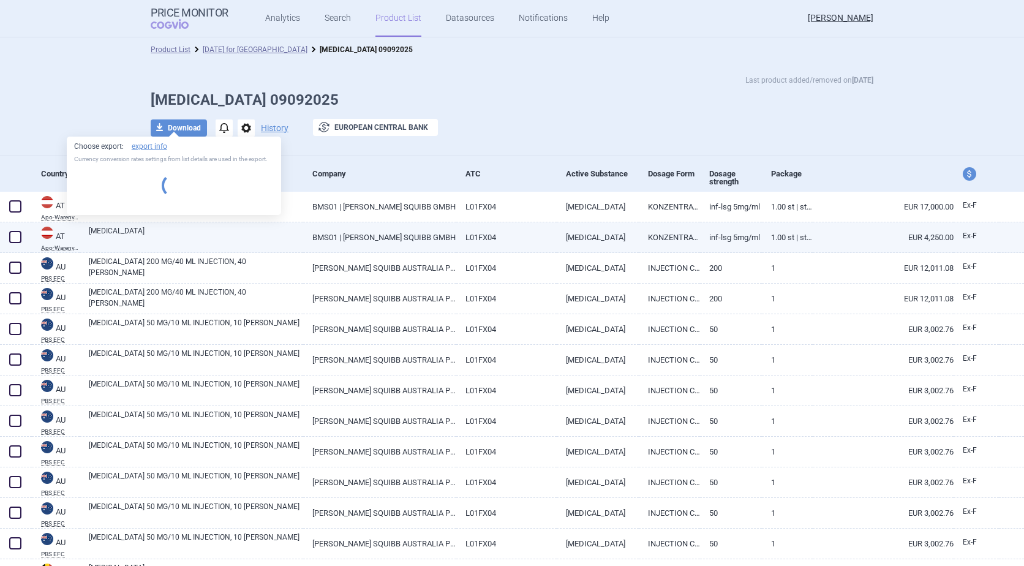
select select "EUR"
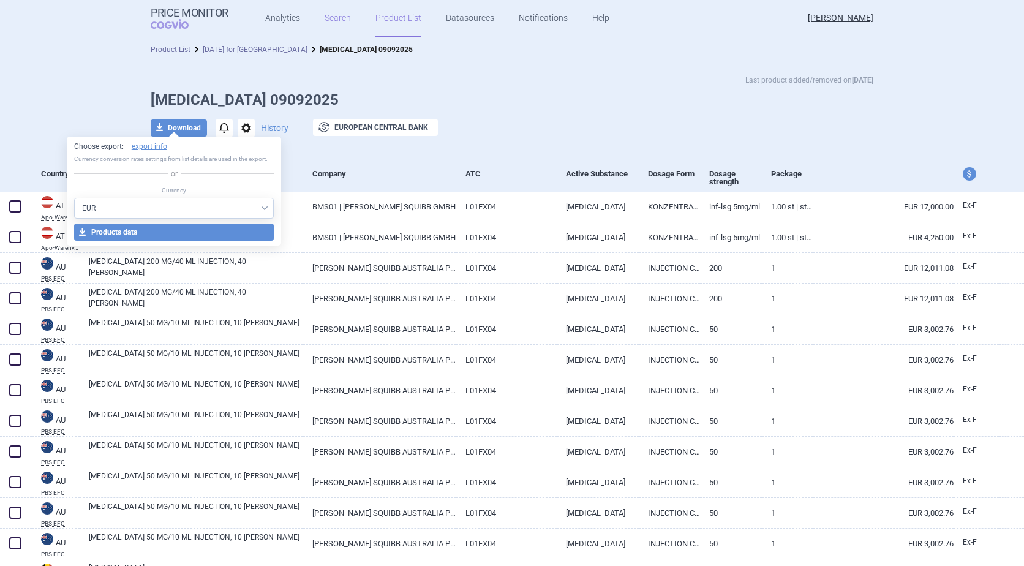
click at [336, 17] on link "Search" at bounding box center [337, 18] width 26 height 37
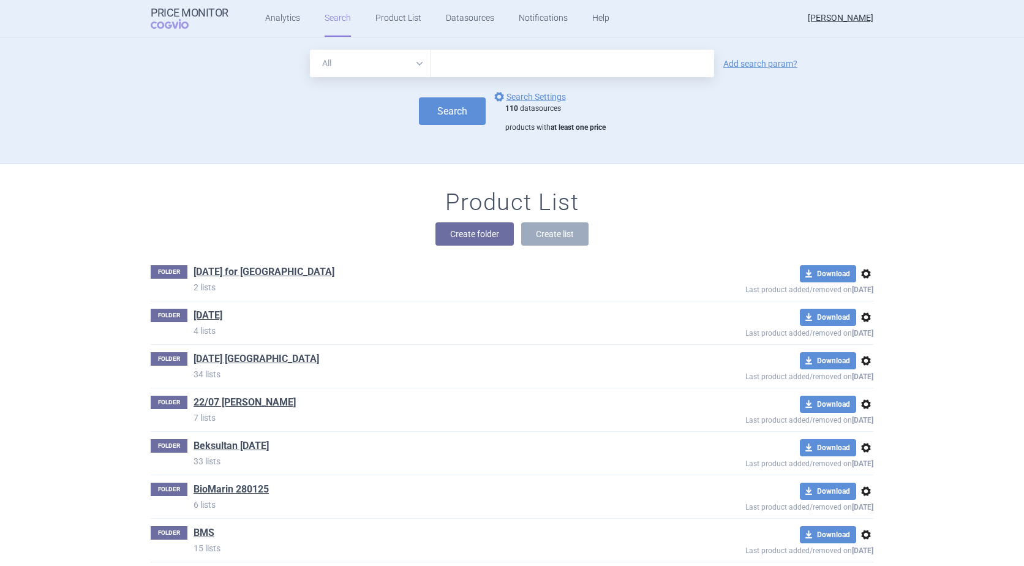
click at [484, 63] on input "text" at bounding box center [572, 64] width 283 height 28
type input "Opdualag"
click at [435, 109] on button "Search" at bounding box center [452, 111] width 67 height 28
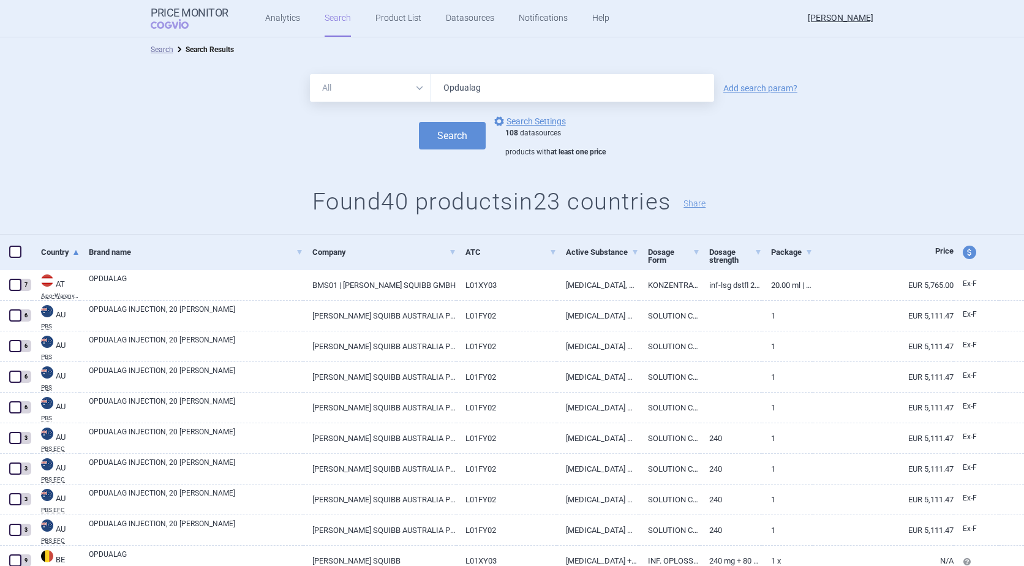
click at [14, 255] on span at bounding box center [15, 252] width 12 height 12
checkbox input "true"
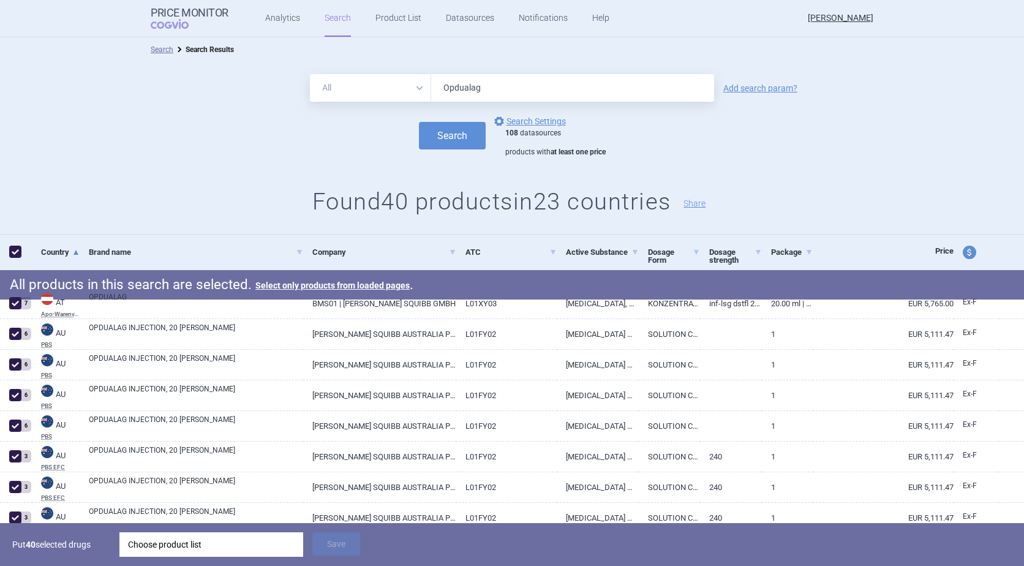
click at [155, 538] on div "Choose product list" at bounding box center [211, 544] width 167 height 24
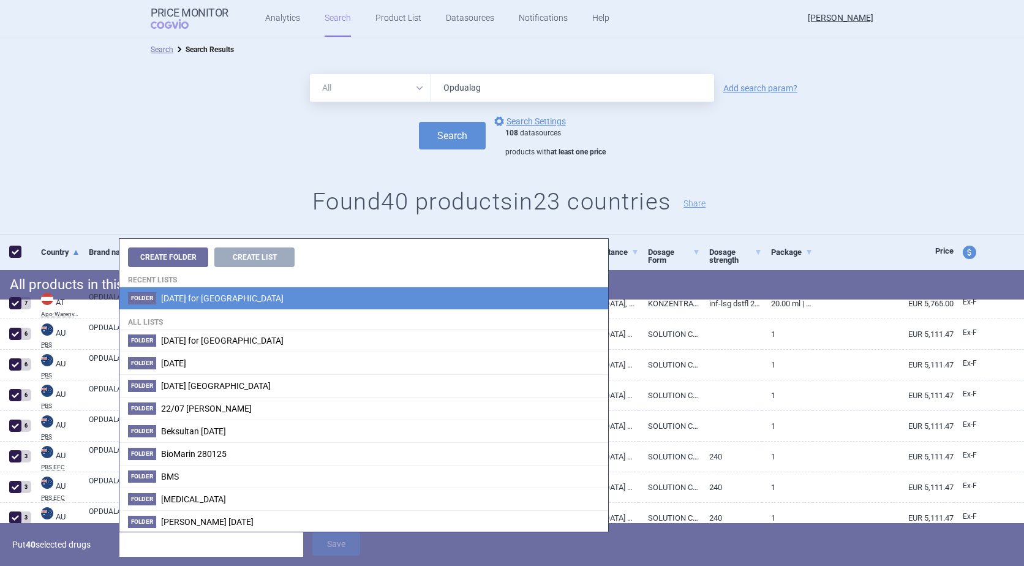
click at [192, 295] on span "[DATE] for [GEOGRAPHIC_DATA]" at bounding box center [222, 298] width 122 height 10
click at [192, 295] on div "Create Folder Create List Recent lists Folder [DATE] for Beksultan All lists Fo…" at bounding box center [363, 385] width 489 height 293
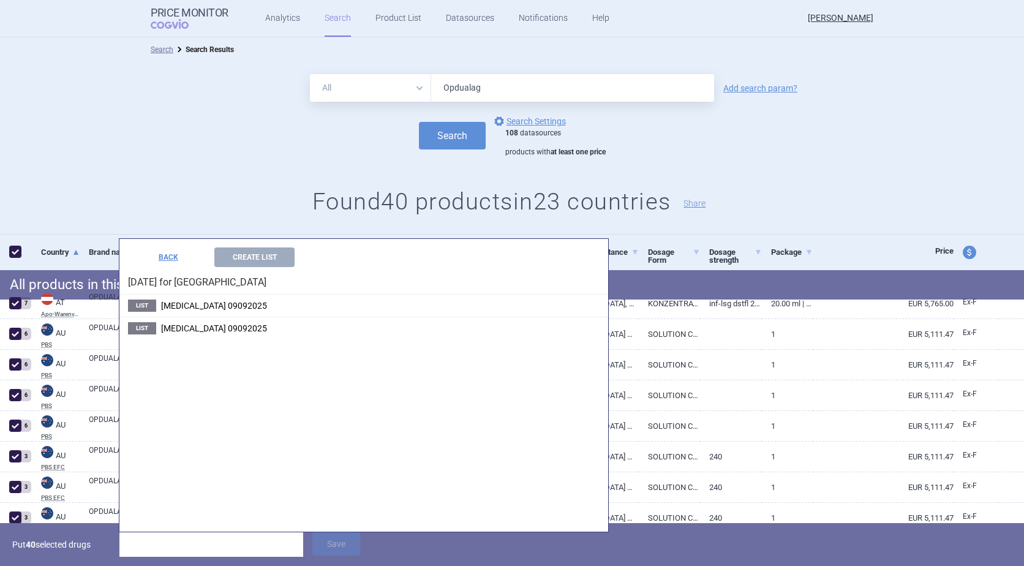
drag, startPoint x: 402, startPoint y: 390, endPoint x: 354, endPoint y: 334, distance: 73.4
click at [402, 390] on div "BACK Create List [DATE] for Beksultan List [MEDICAL_DATA] 09092025 List [MEDICA…" at bounding box center [363, 385] width 489 height 293
click at [254, 253] on button "Create List" at bounding box center [254, 257] width 80 height 20
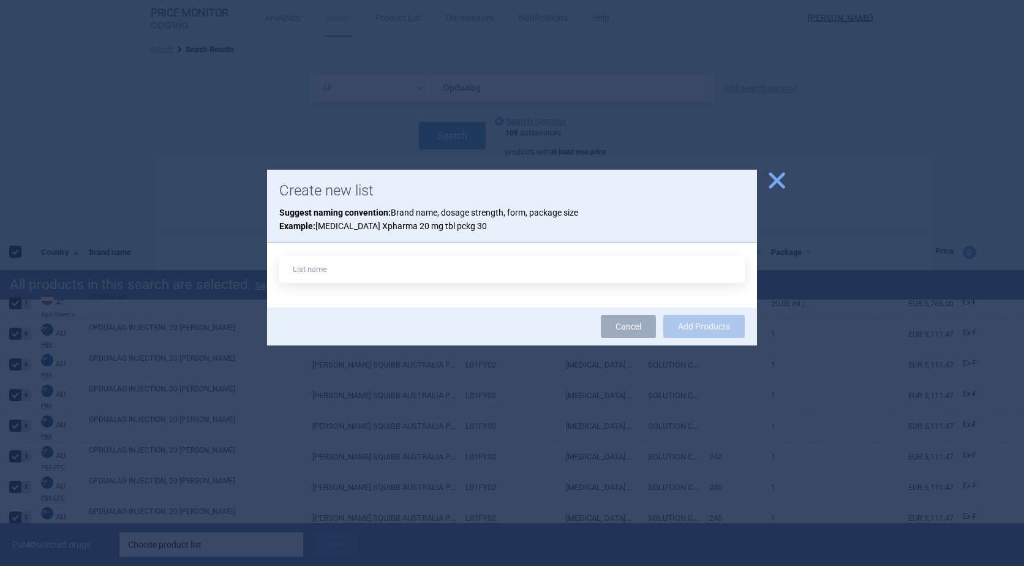
click at [328, 272] on input "text" at bounding box center [511, 269] width 465 height 28
type input "Opdualag 09092025"
click at [712, 320] on button "Add Products" at bounding box center [703, 326] width 81 height 23
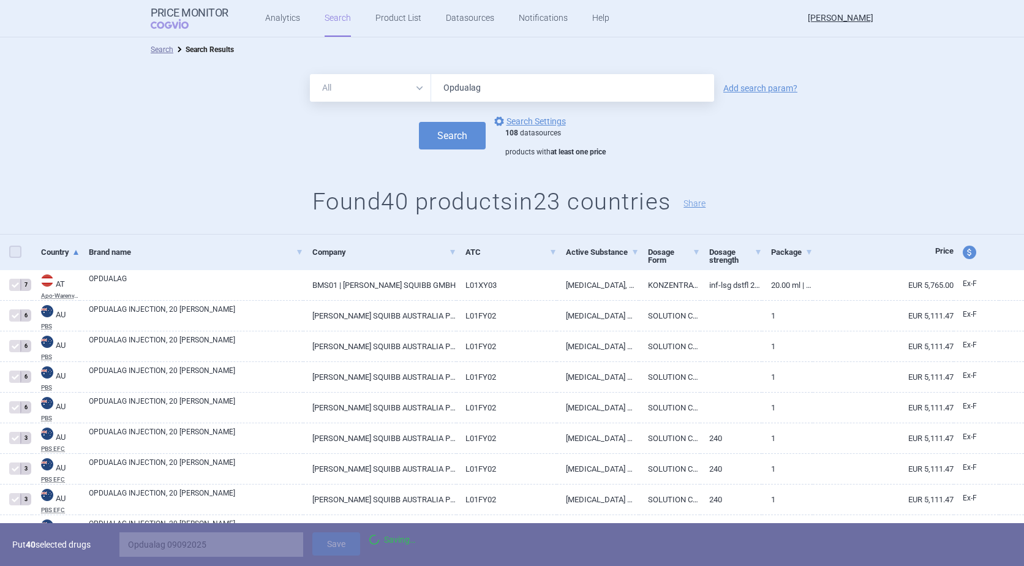
checkbox input "false"
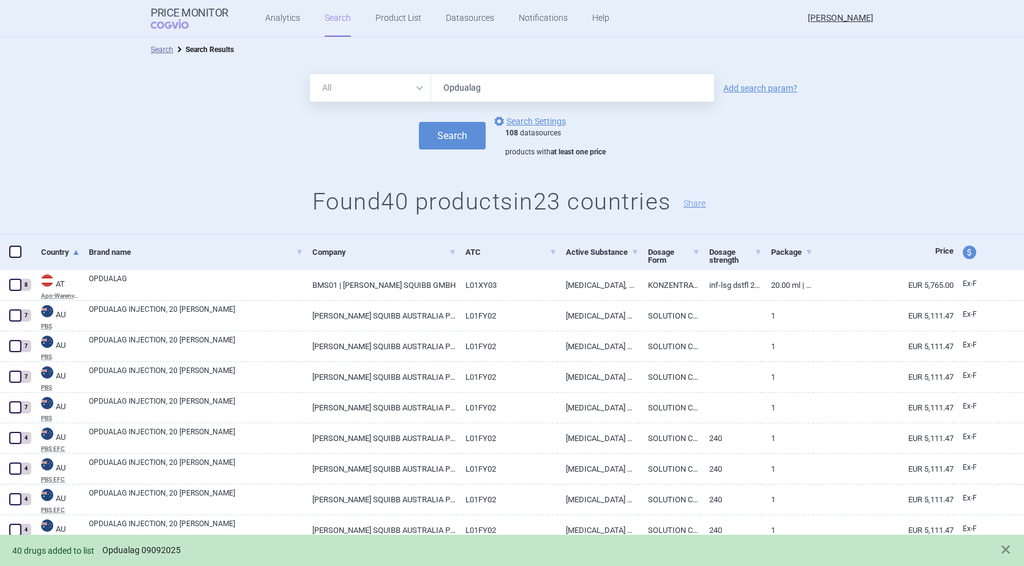
click at [147, 553] on link "Opdualag 09092025" at bounding box center [141, 550] width 78 height 10
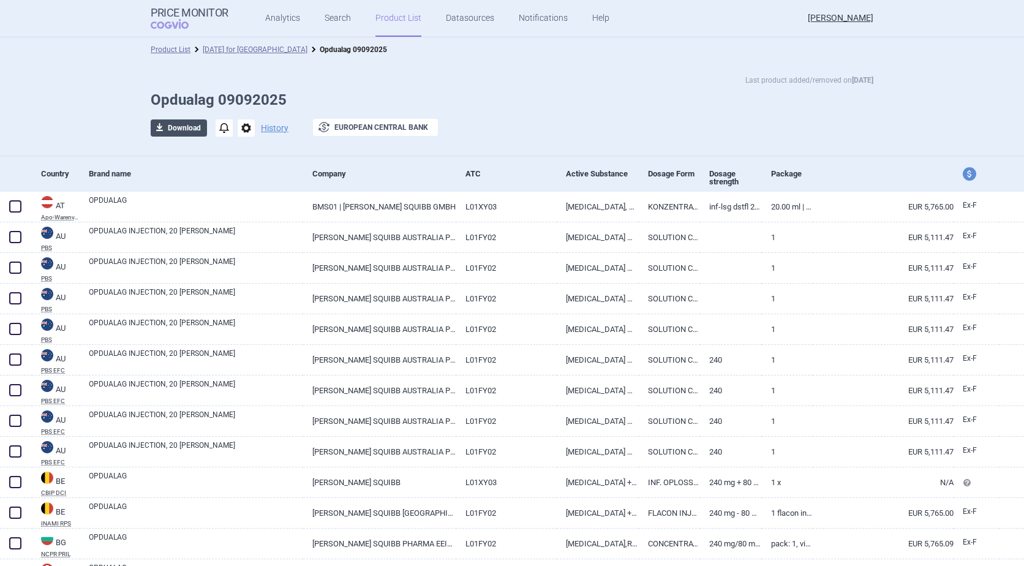
click at [170, 129] on button "download Download" at bounding box center [179, 127] width 56 height 17
select select "EUR"
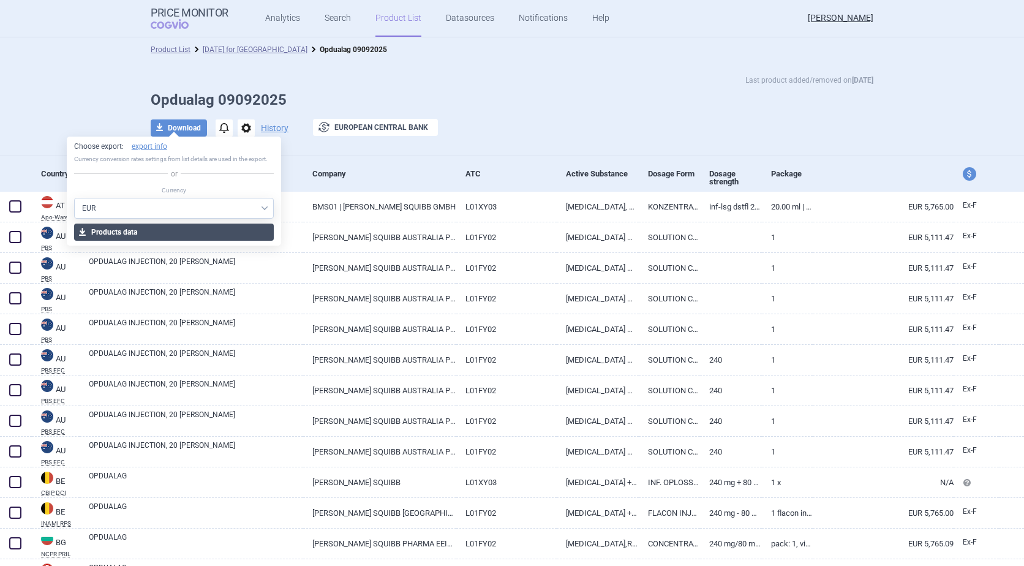
click at [136, 234] on button "download Products data" at bounding box center [174, 231] width 200 height 17
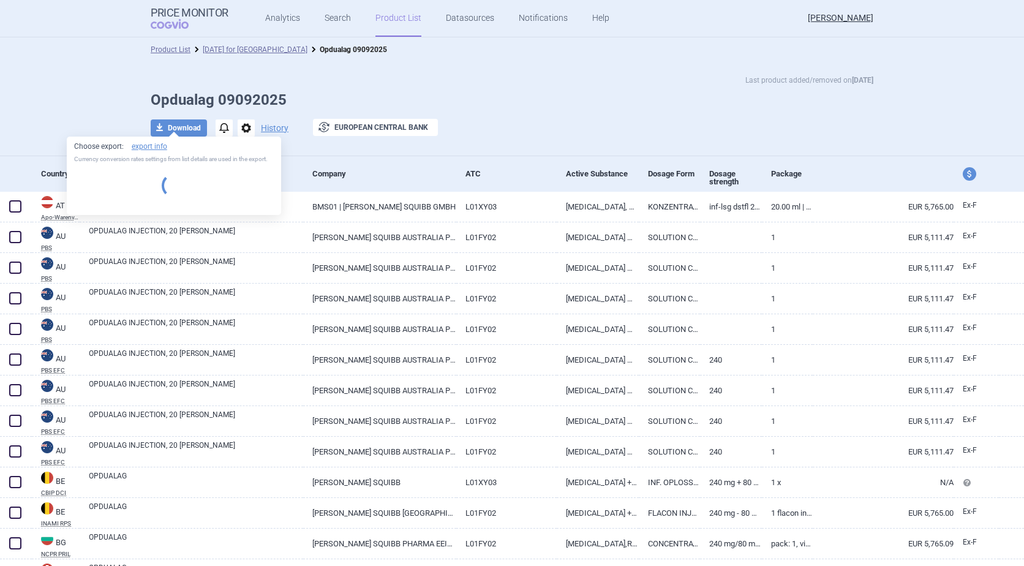
select select "EUR"
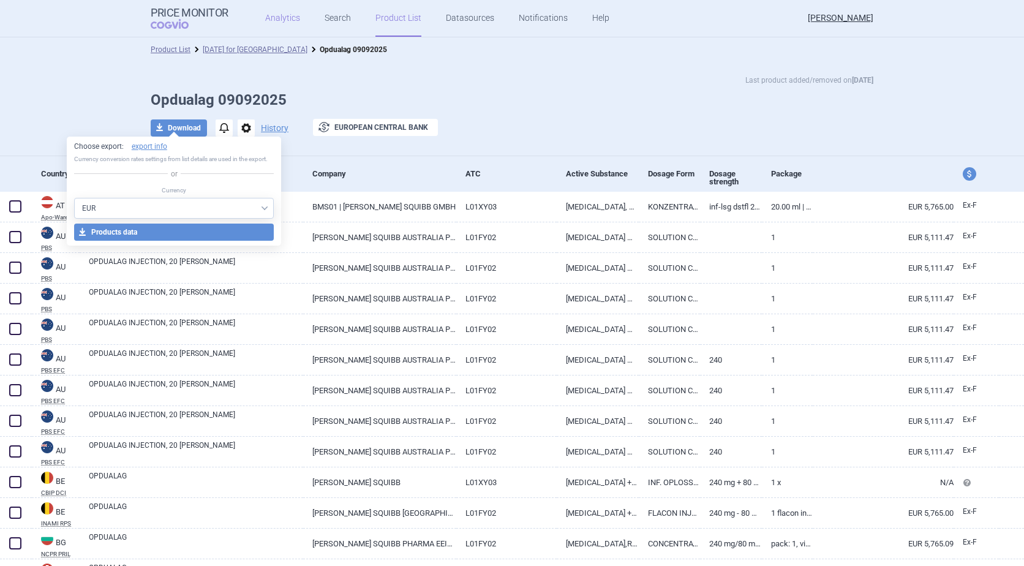
click at [280, 13] on link "Analytics" at bounding box center [282, 18] width 35 height 37
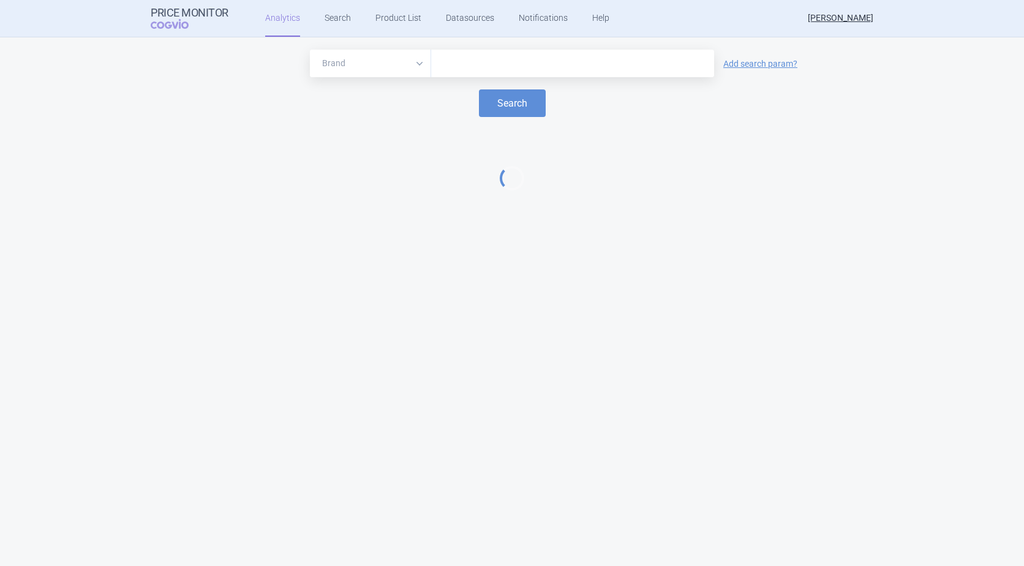
click at [480, 66] on input "text" at bounding box center [572, 64] width 271 height 16
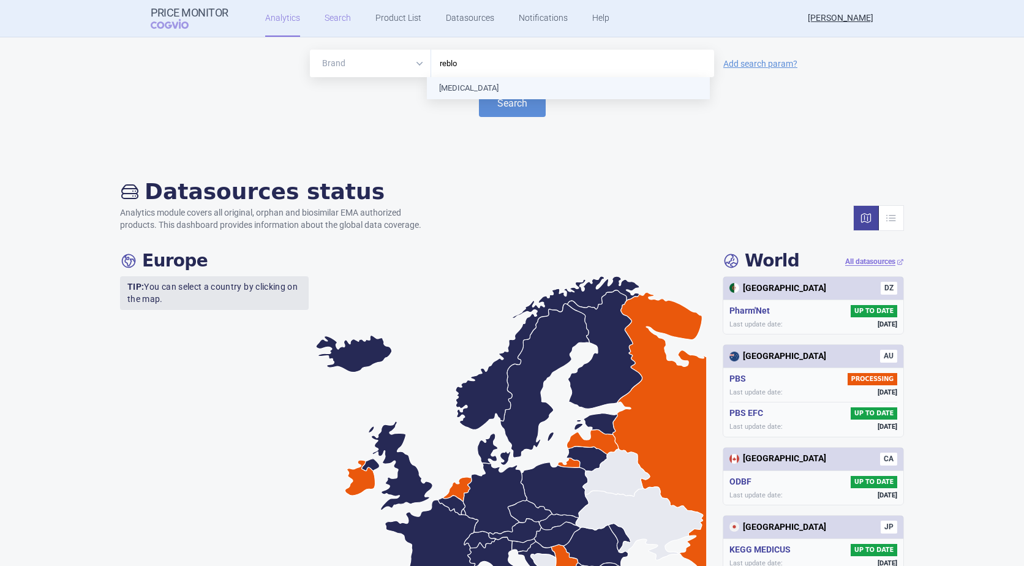
type input "reblo"
click at [335, 15] on link "Search" at bounding box center [337, 18] width 26 height 37
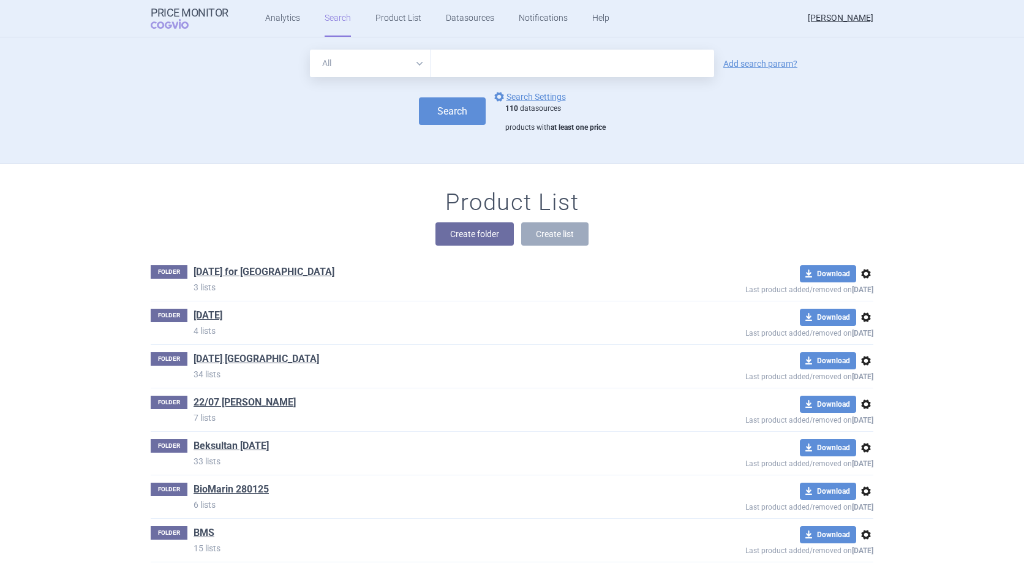
click at [510, 67] on input "text" at bounding box center [572, 64] width 283 height 28
type input "reblzyl"
click at [438, 111] on button "Search" at bounding box center [452, 111] width 67 height 28
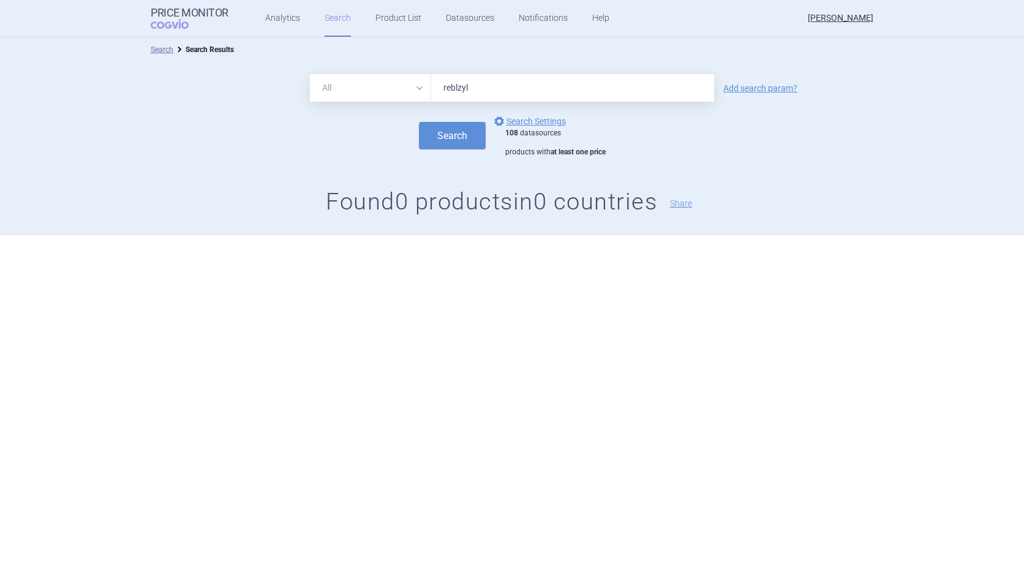
drag, startPoint x: 476, startPoint y: 87, endPoint x: 439, endPoint y: 86, distance: 36.8
click at [439, 86] on input "reblzyl" at bounding box center [572, 88] width 283 height 28
click at [318, 20] on ul "Analytics Search Product List Datasources Notifications Help" at bounding box center [421, 18] width 387 height 37
click at [328, 17] on link "Search" at bounding box center [337, 18] width 26 height 37
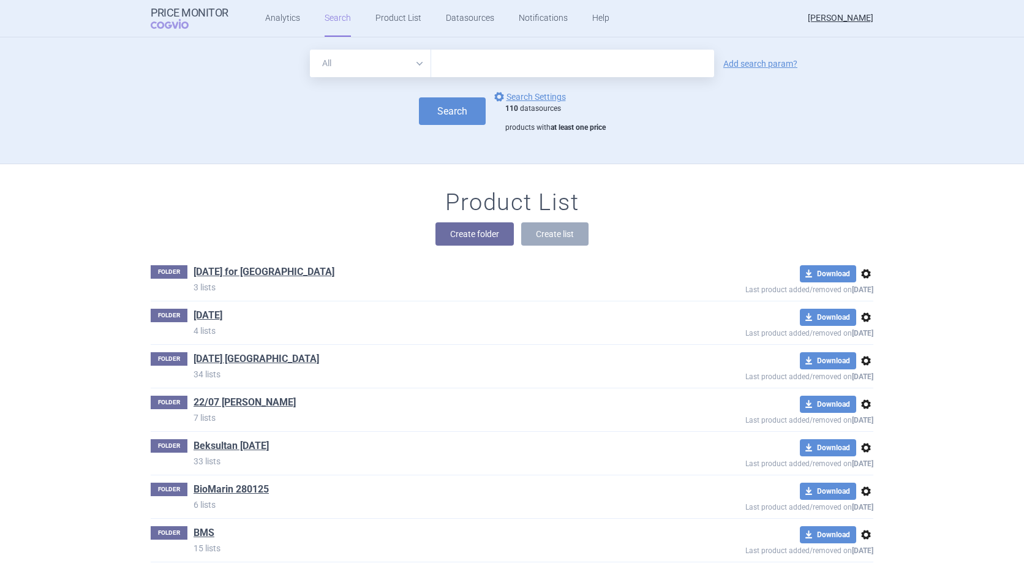
click at [499, 64] on input "text" at bounding box center [572, 64] width 283 height 28
type input "[MEDICAL_DATA]"
click at [454, 108] on button "Search" at bounding box center [452, 111] width 67 height 28
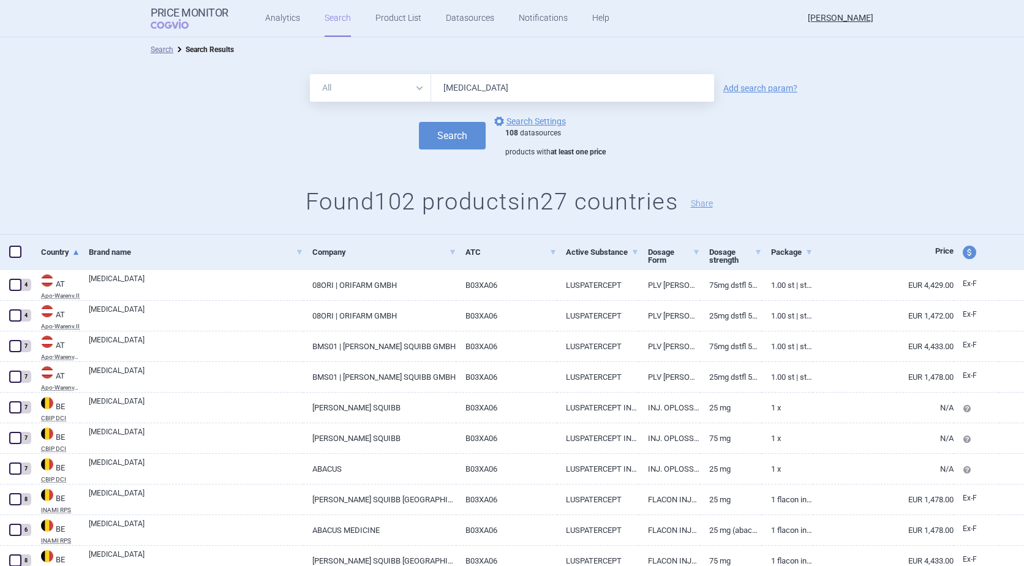
click at [18, 253] on span at bounding box center [15, 252] width 12 height 12
checkbox input "true"
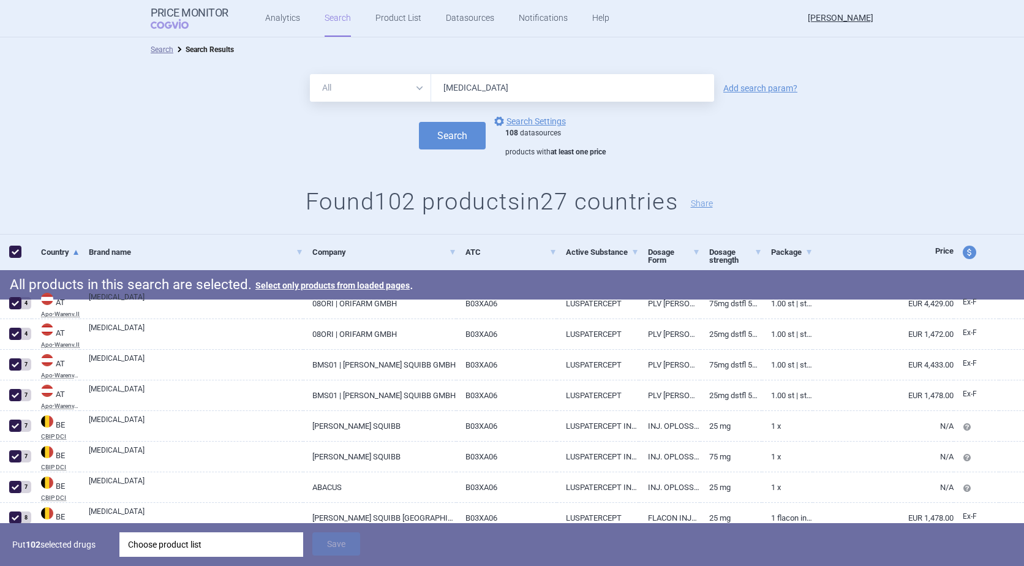
click at [197, 543] on div "Choose product list" at bounding box center [211, 544] width 167 height 24
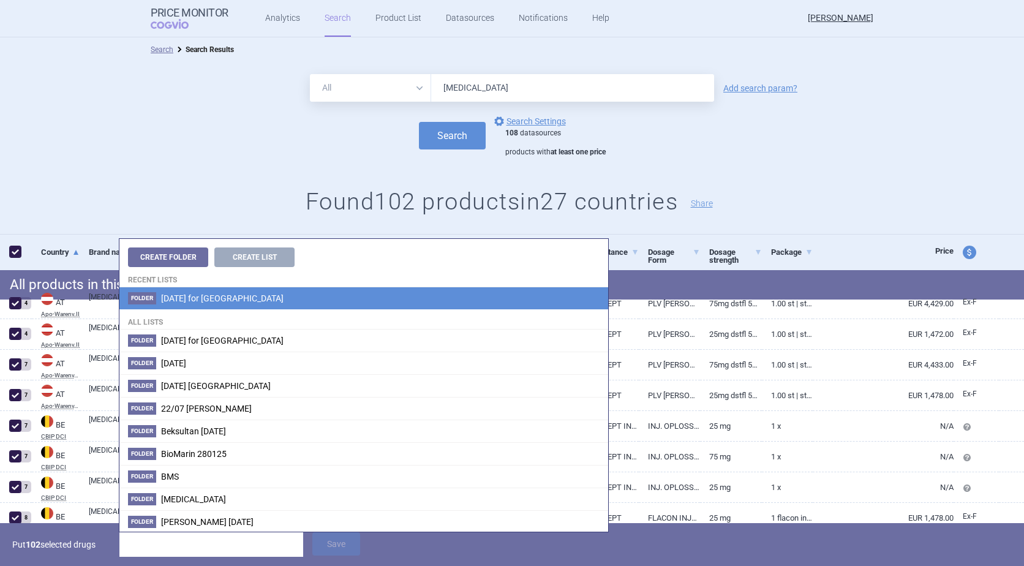
click at [192, 294] on span "[DATE] for [GEOGRAPHIC_DATA]" at bounding box center [222, 298] width 122 height 10
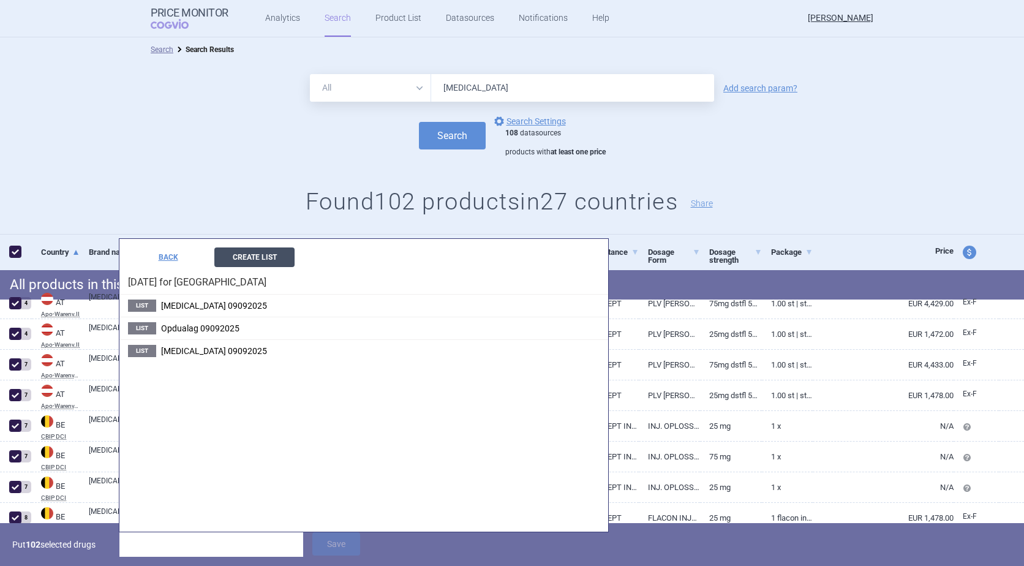
click at [251, 253] on button "Create List" at bounding box center [254, 257] width 80 height 20
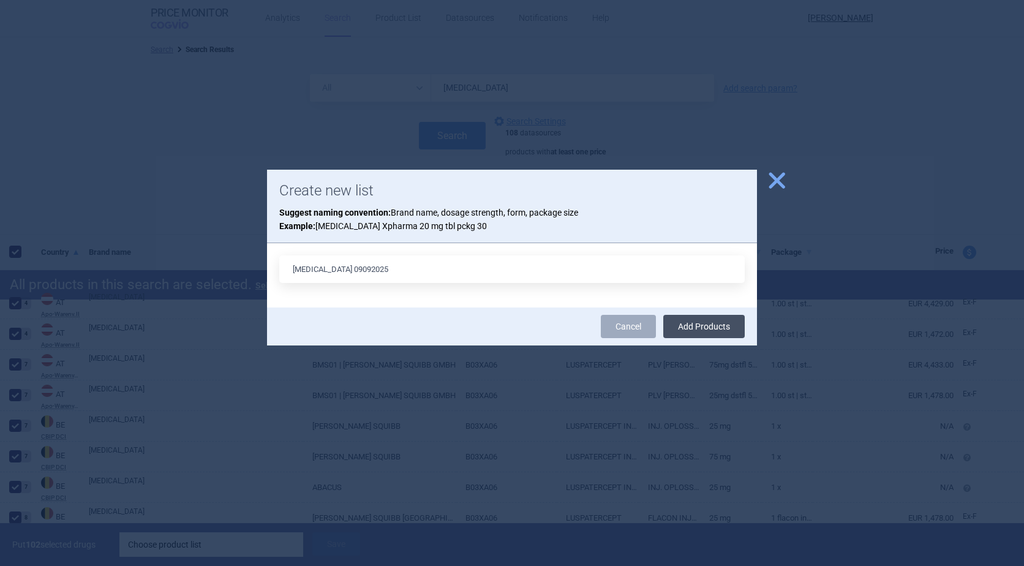
type input "[MEDICAL_DATA] 09092025"
click at [708, 331] on button "Add Products" at bounding box center [703, 326] width 81 height 23
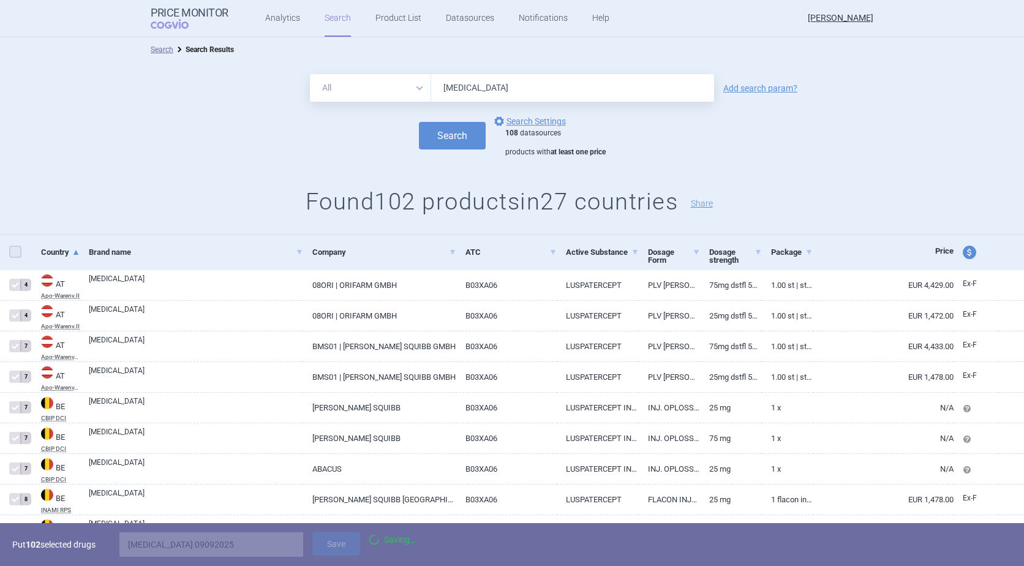
checkbox input "false"
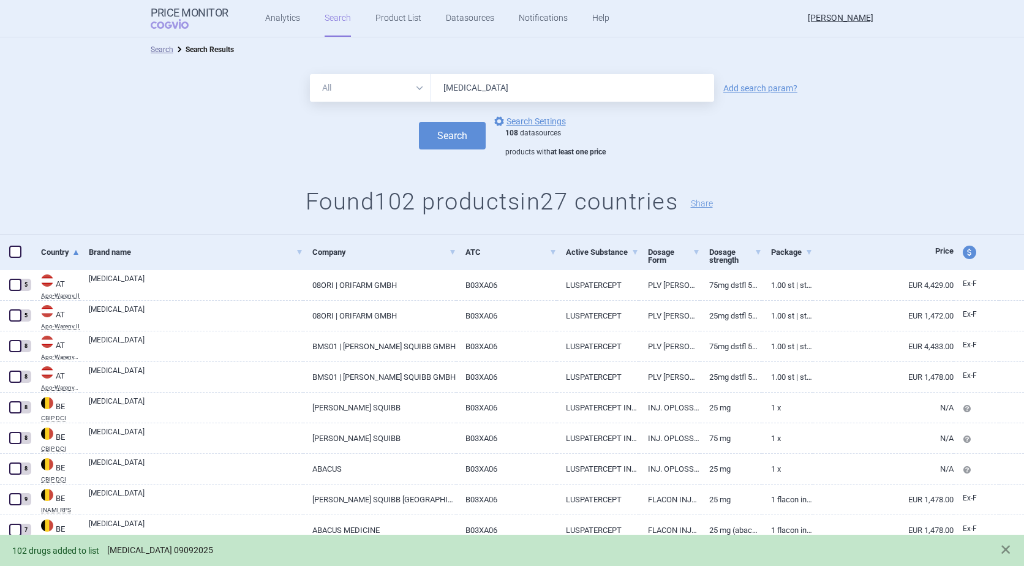
click at [129, 548] on link "[MEDICAL_DATA] 09092025" at bounding box center [160, 550] width 106 height 10
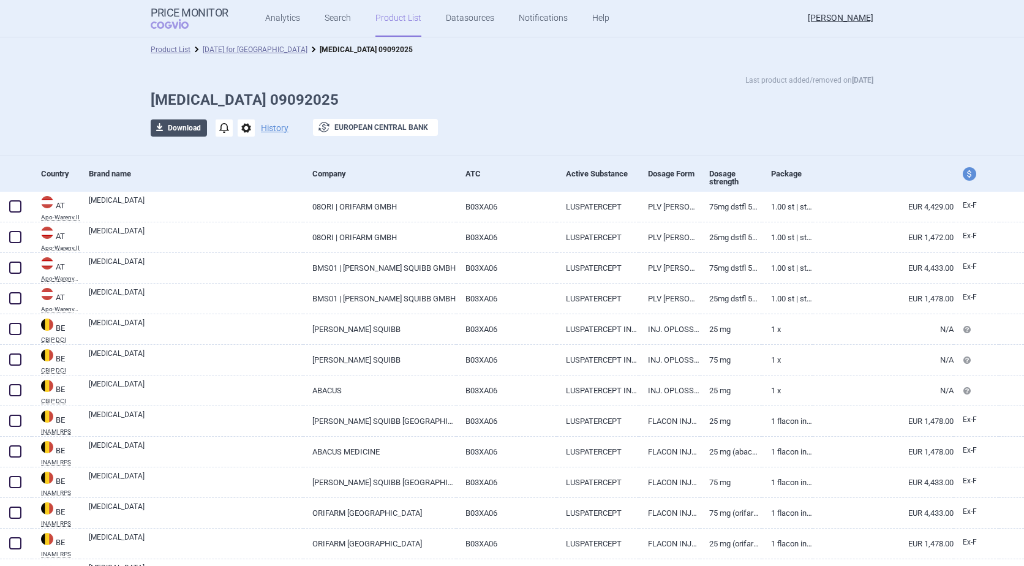
click at [176, 121] on button "download Download" at bounding box center [179, 127] width 56 height 17
select select "EUR"
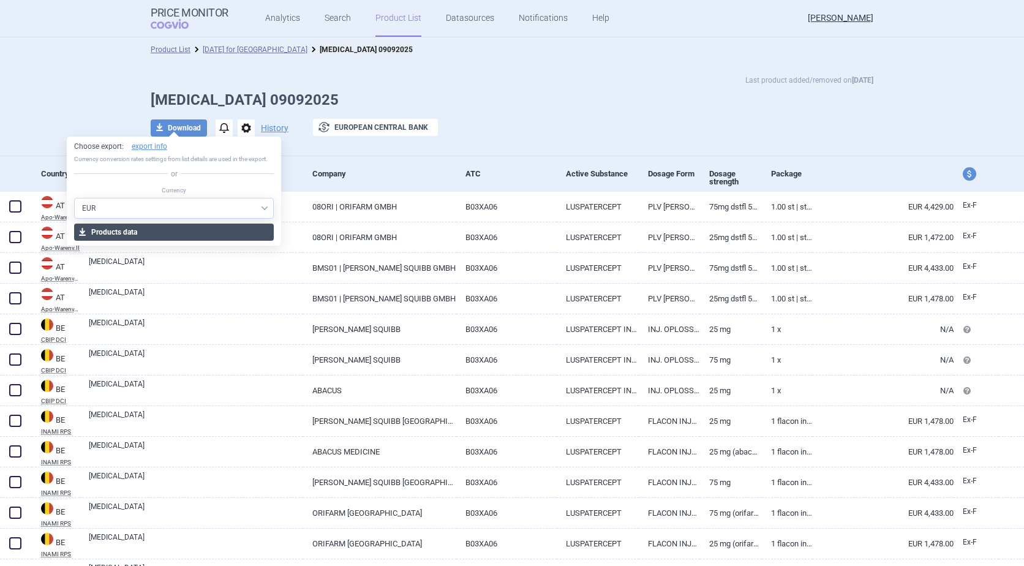
click at [151, 231] on button "download Products data" at bounding box center [174, 231] width 200 height 17
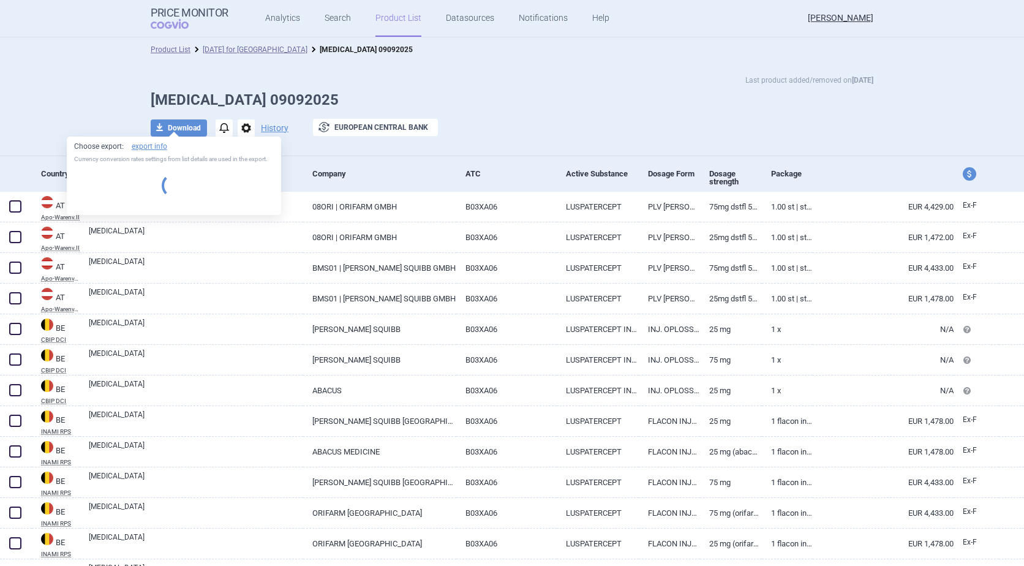
select select "EUR"
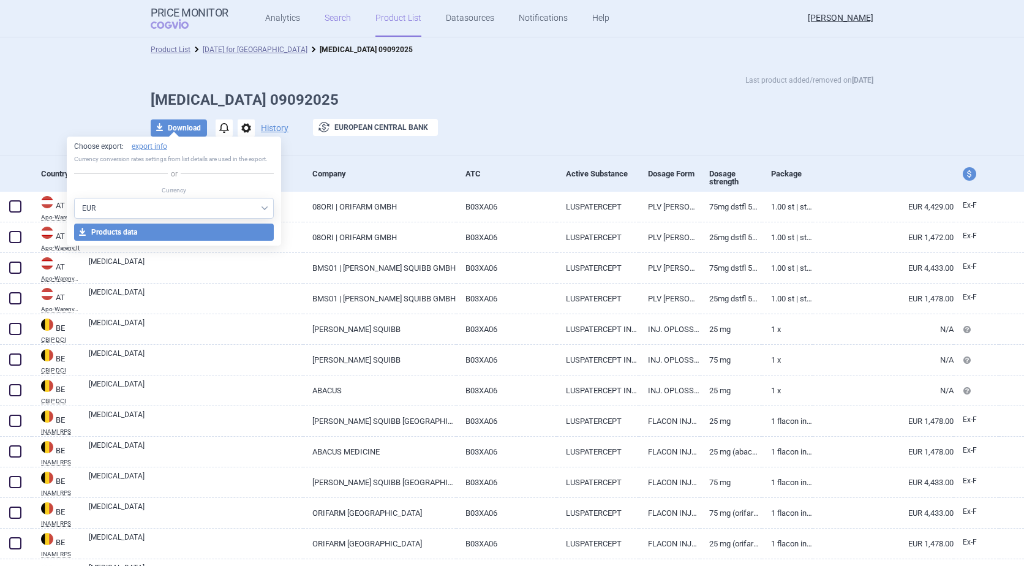
click at [331, 17] on link "Search" at bounding box center [337, 18] width 26 height 37
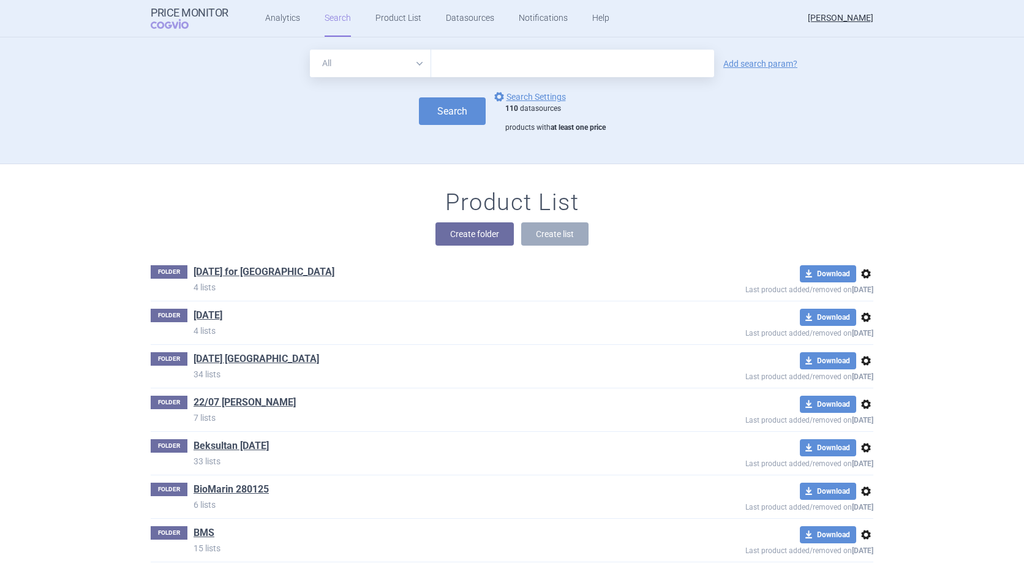
click at [446, 61] on input "text" at bounding box center [572, 64] width 283 height 28
type input "camzyos"
click at [451, 114] on button "Search" at bounding box center [452, 111] width 67 height 28
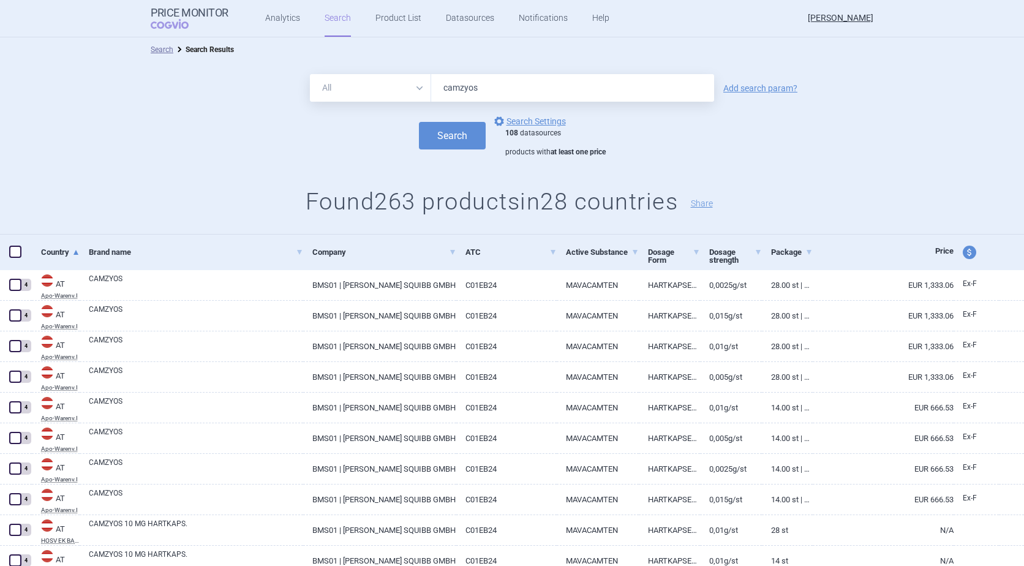
click at [15, 254] on span at bounding box center [15, 252] width 12 height 12
checkbox input "true"
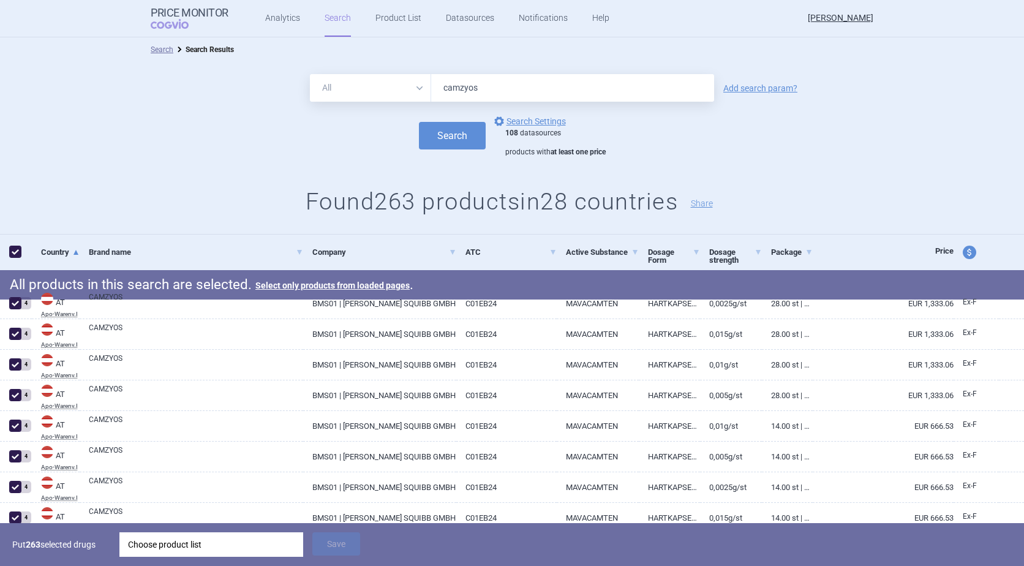
click at [191, 545] on div "Choose product list" at bounding box center [211, 544] width 167 height 24
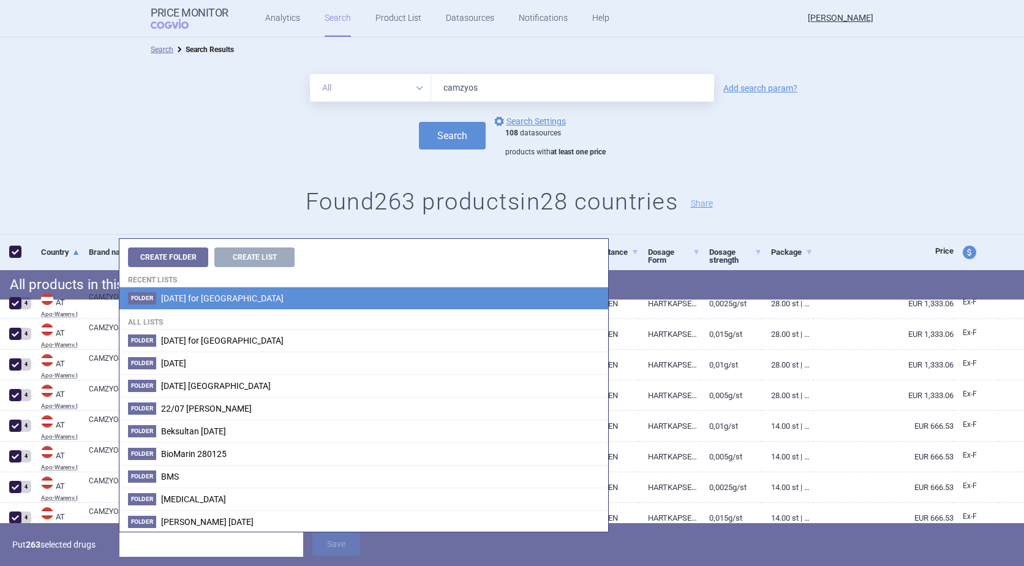
click at [189, 301] on span "[DATE] for [GEOGRAPHIC_DATA]" at bounding box center [222, 298] width 122 height 10
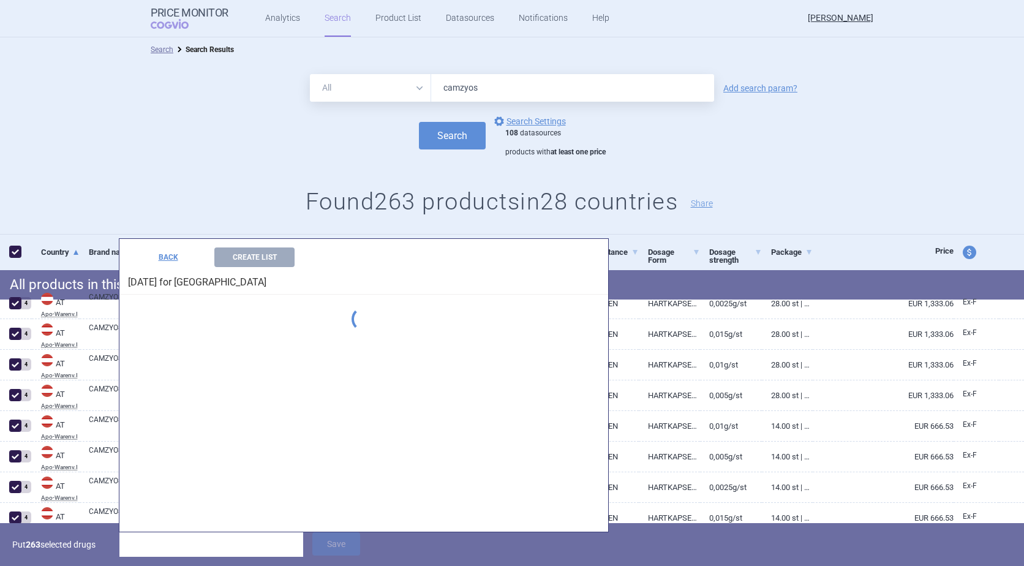
click at [189, 301] on div "Create Folder Create List Recent lists Folder [DATE] for Beksultan All lists Fo…" at bounding box center [363, 385] width 489 height 293
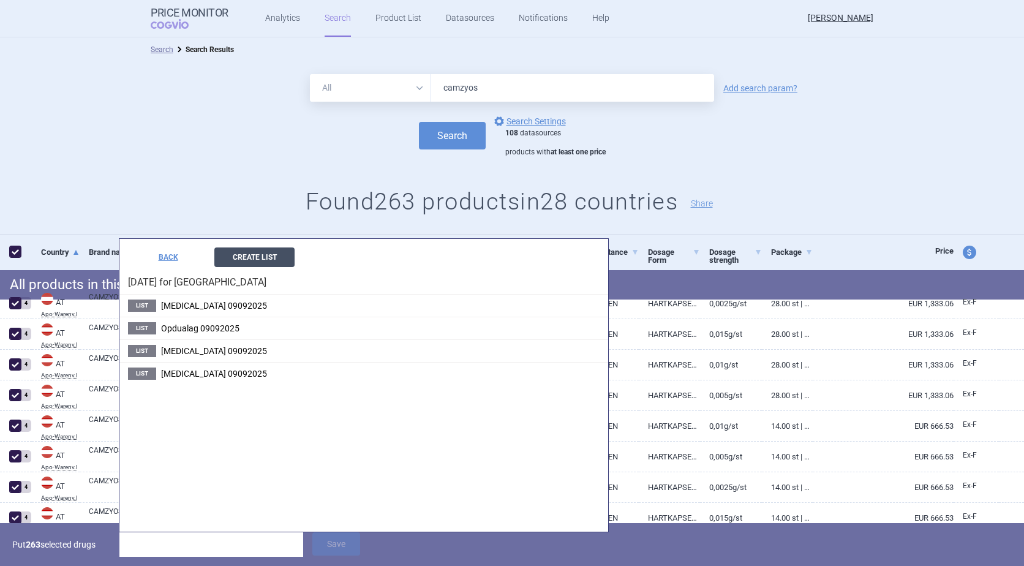
click at [235, 260] on button "Create List" at bounding box center [254, 257] width 80 height 20
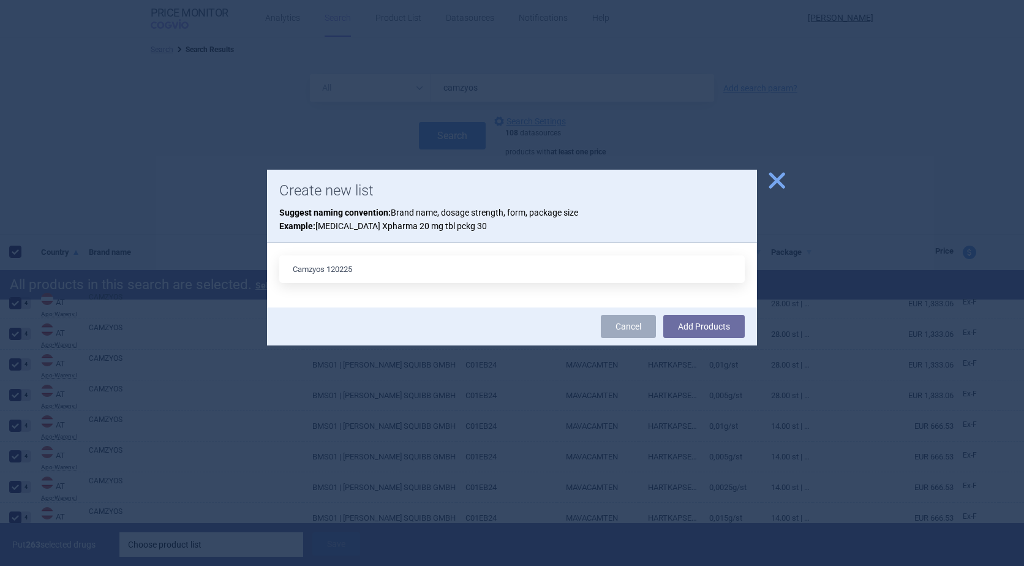
drag, startPoint x: 367, startPoint y: 269, endPoint x: 329, endPoint y: 265, distance: 37.6
click at [329, 265] on input "Camzyos 120225" at bounding box center [511, 269] width 465 height 28
type input "Camzyos 09092025"
click at [714, 325] on button "Add Products" at bounding box center [703, 326] width 81 height 23
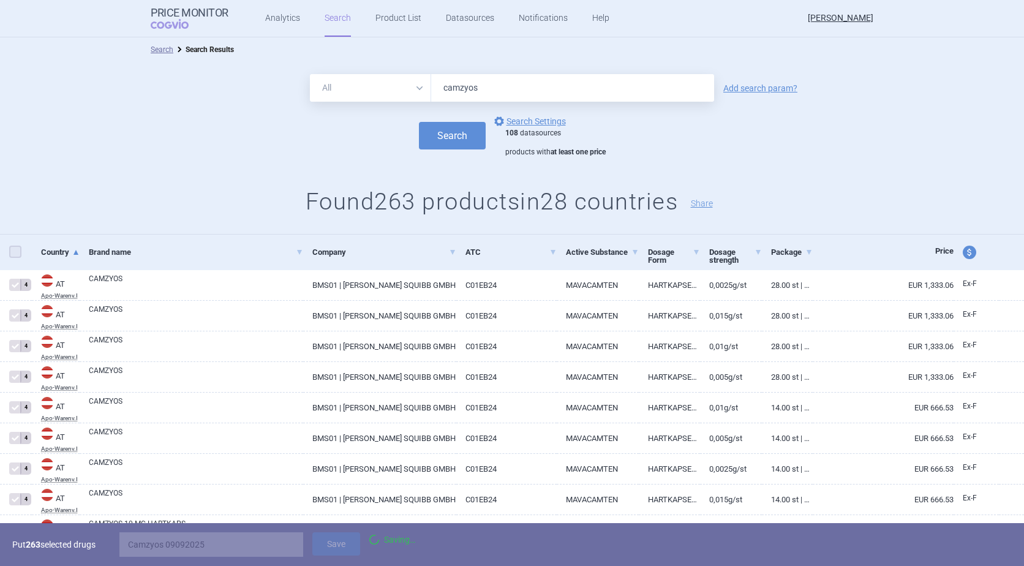
checkbox input "false"
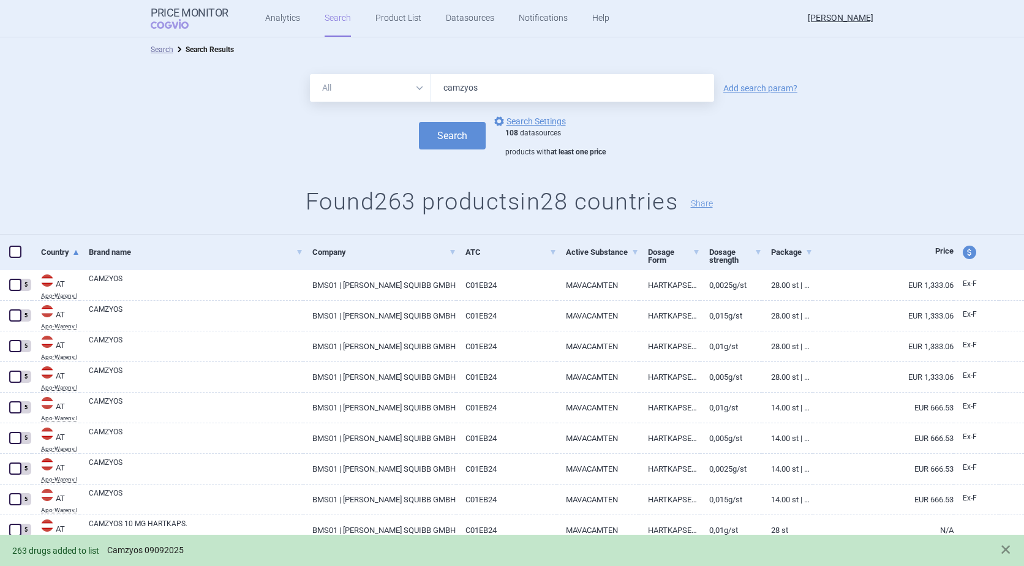
click at [141, 551] on link "Camzyos 09092025" at bounding box center [145, 550] width 77 height 10
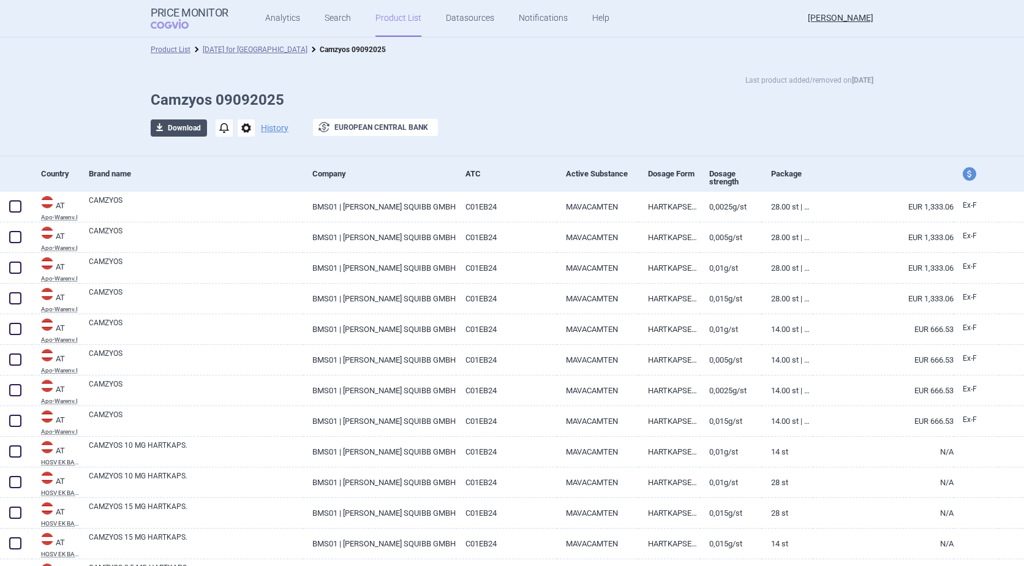
click at [176, 129] on button "download Download" at bounding box center [179, 127] width 56 height 17
select select "EUR"
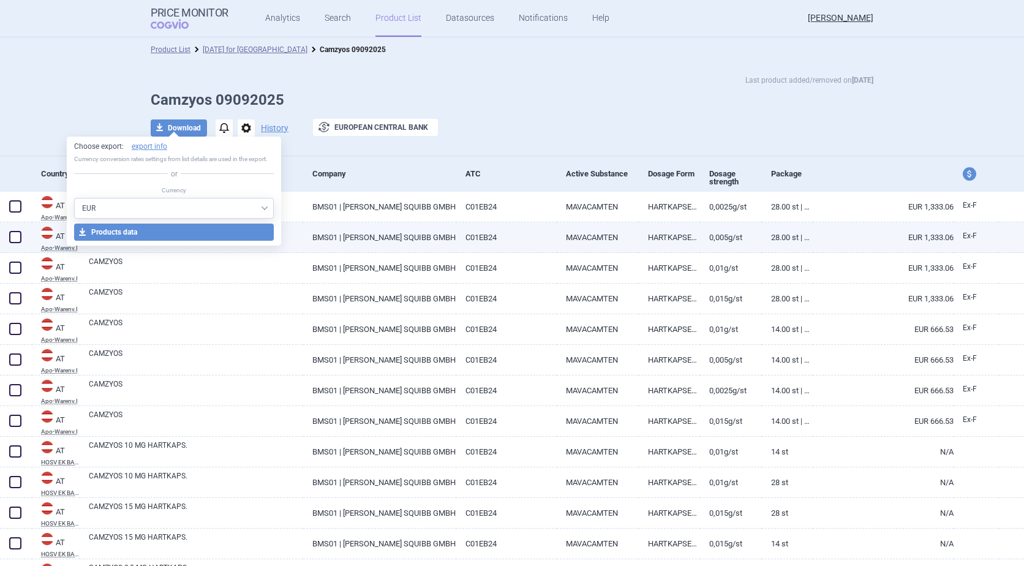
click at [154, 230] on button "download Products data" at bounding box center [174, 231] width 200 height 17
select select "EUR"
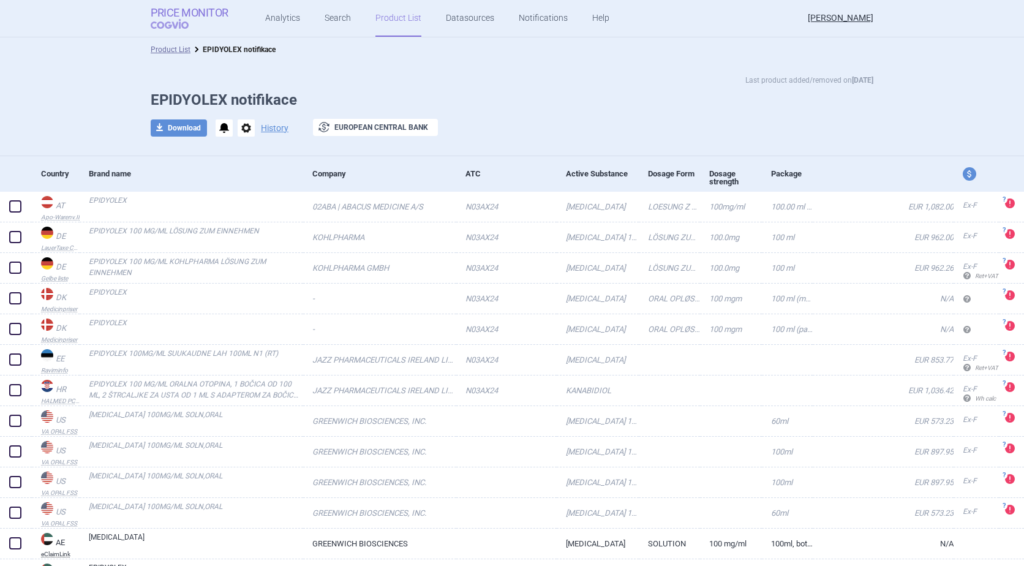
click at [167, 11] on strong "Price Monitor" at bounding box center [190, 13] width 78 height 12
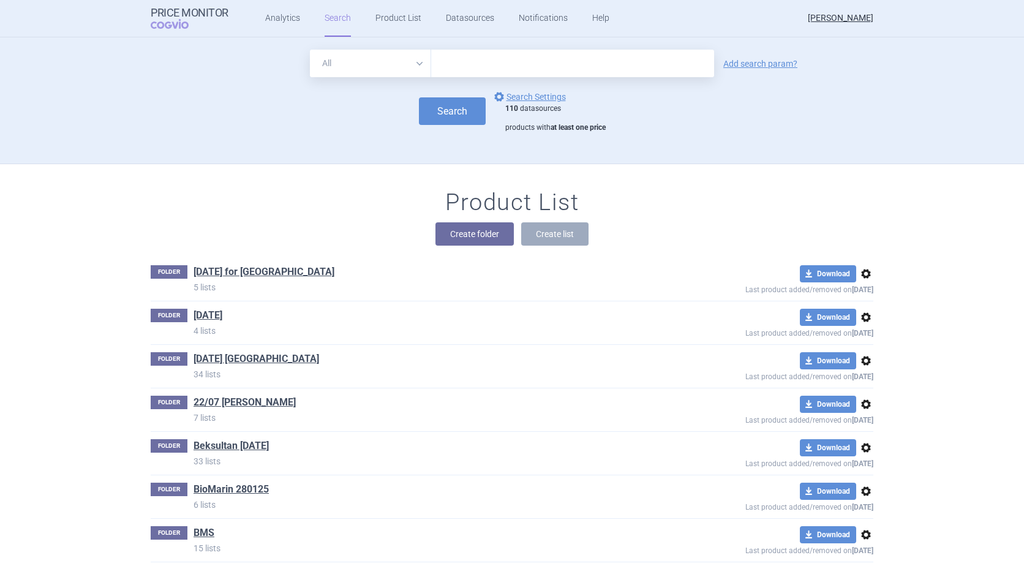
click at [475, 56] on input "text" at bounding box center [572, 64] width 283 height 28
type input "VYJUVEK"
click at [454, 112] on button "Search" at bounding box center [452, 111] width 67 height 28
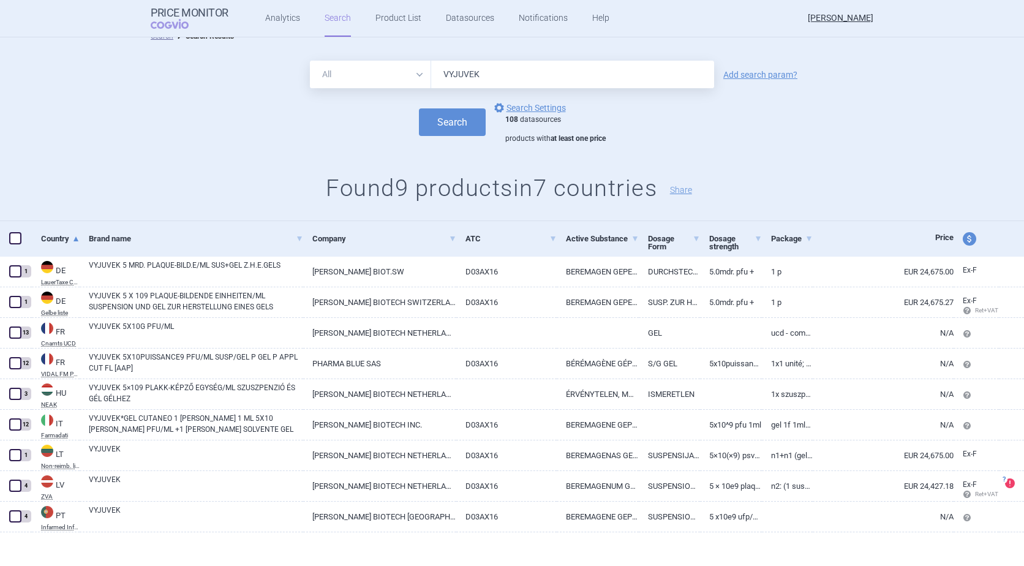
scroll to position [20, 0]
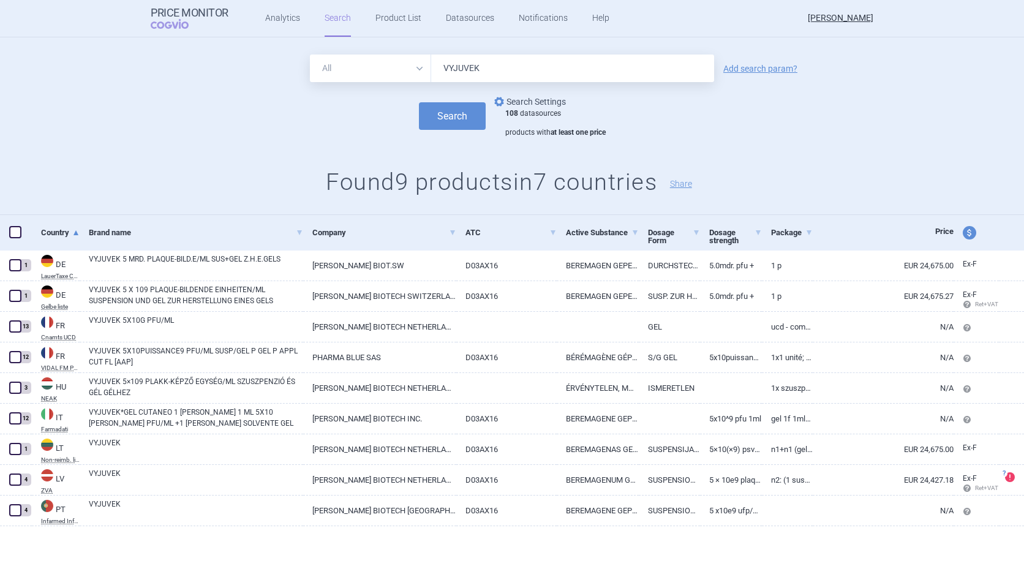
click at [516, 102] on link "options Search Settings" at bounding box center [529, 101] width 74 height 15
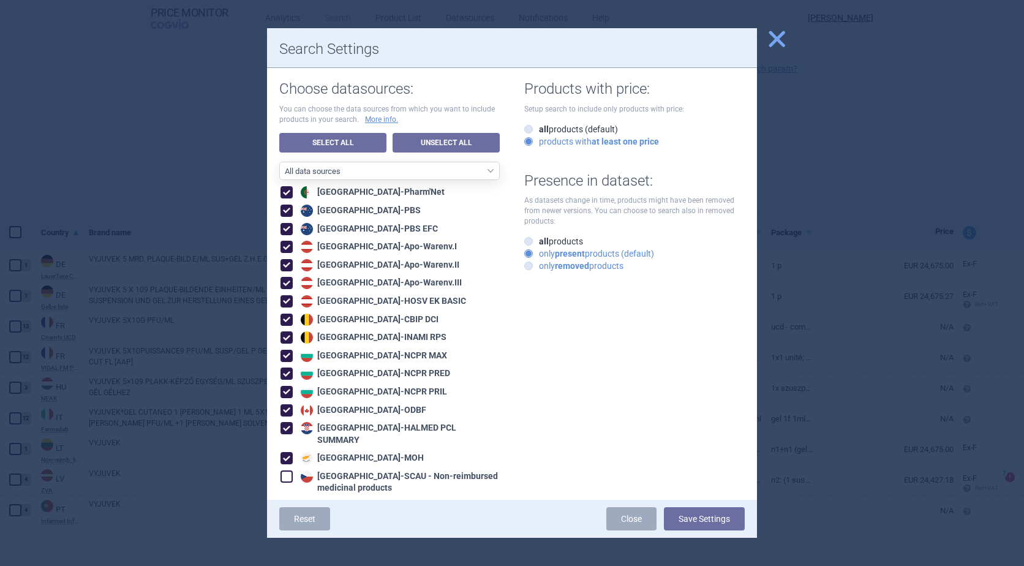
click at [525, 268] on icon at bounding box center [528, 265] width 9 height 9
click at [525, 268] on input "only removed products" at bounding box center [531, 266] width 12 height 12
radio input "true"
click at [697, 521] on button "Save Settings" at bounding box center [704, 518] width 81 height 23
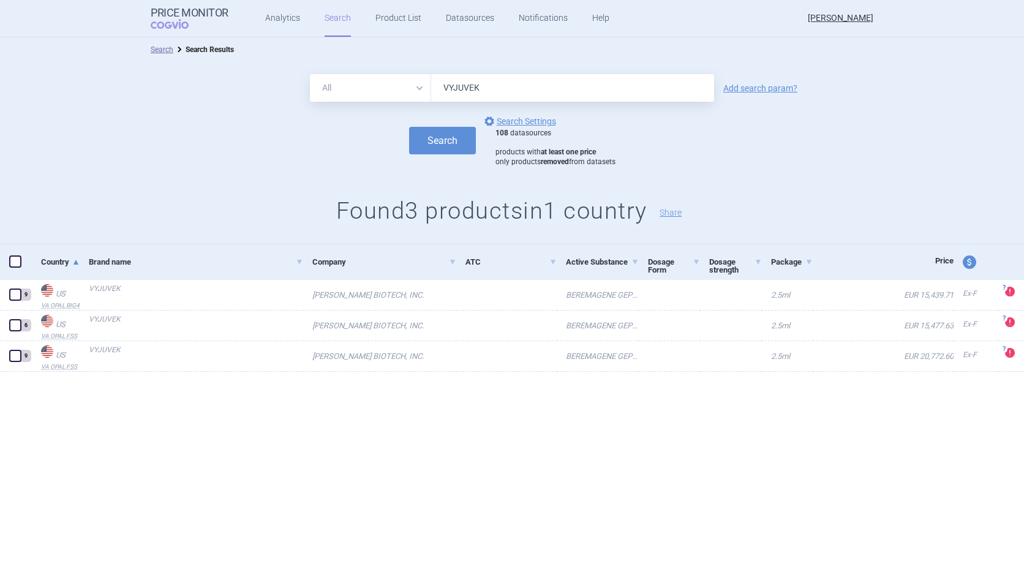
drag, startPoint x: 624, startPoint y: 162, endPoint x: 486, endPoint y: 160, distance: 138.4
click at [486, 160] on div "Search options Search Settings 108 datasources products with at least one price…" at bounding box center [512, 140] width 1024 height 53
drag, startPoint x: 486, startPoint y: 160, endPoint x: 511, endPoint y: 159, distance: 25.1
copy div "only products removed from datasets"
